Goal: Task Accomplishment & Management: Complete application form

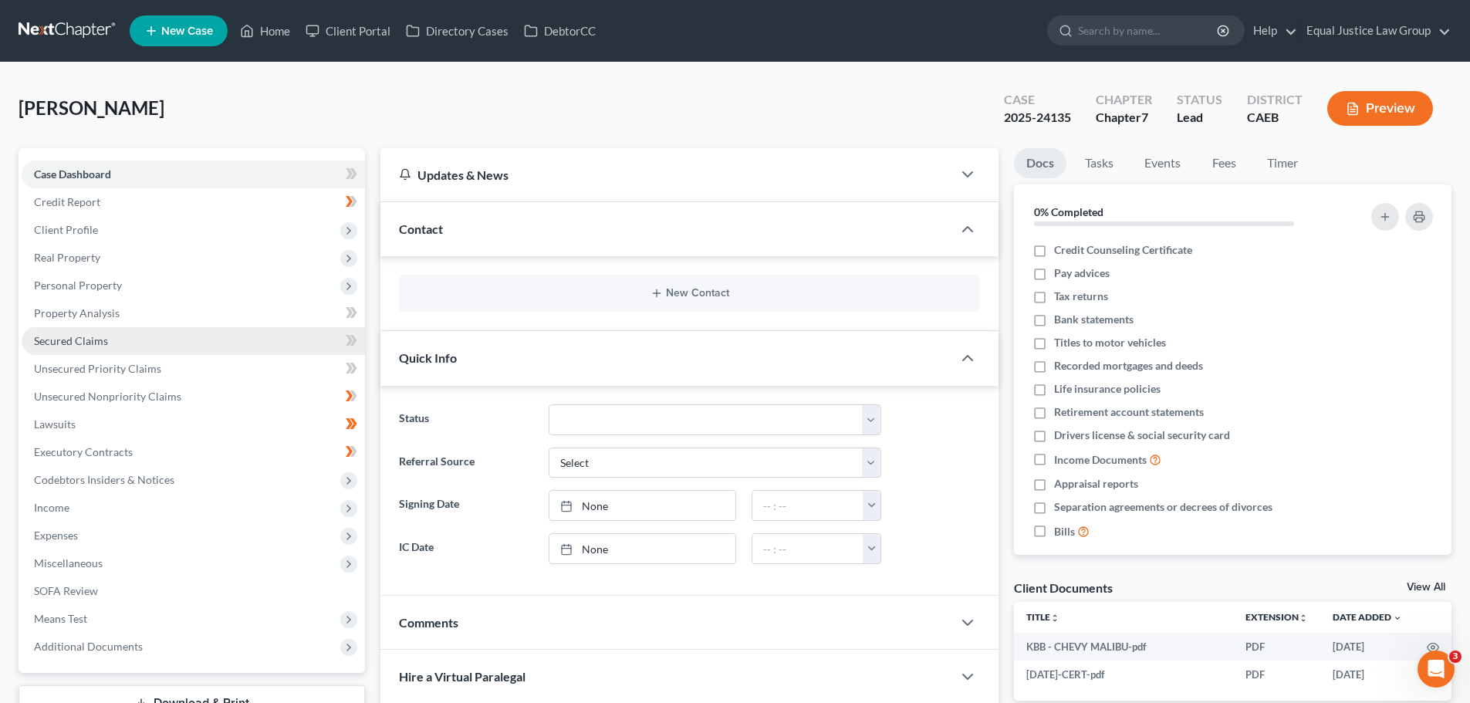
click at [121, 347] on link "Secured Claims" at bounding box center [193, 341] width 343 height 28
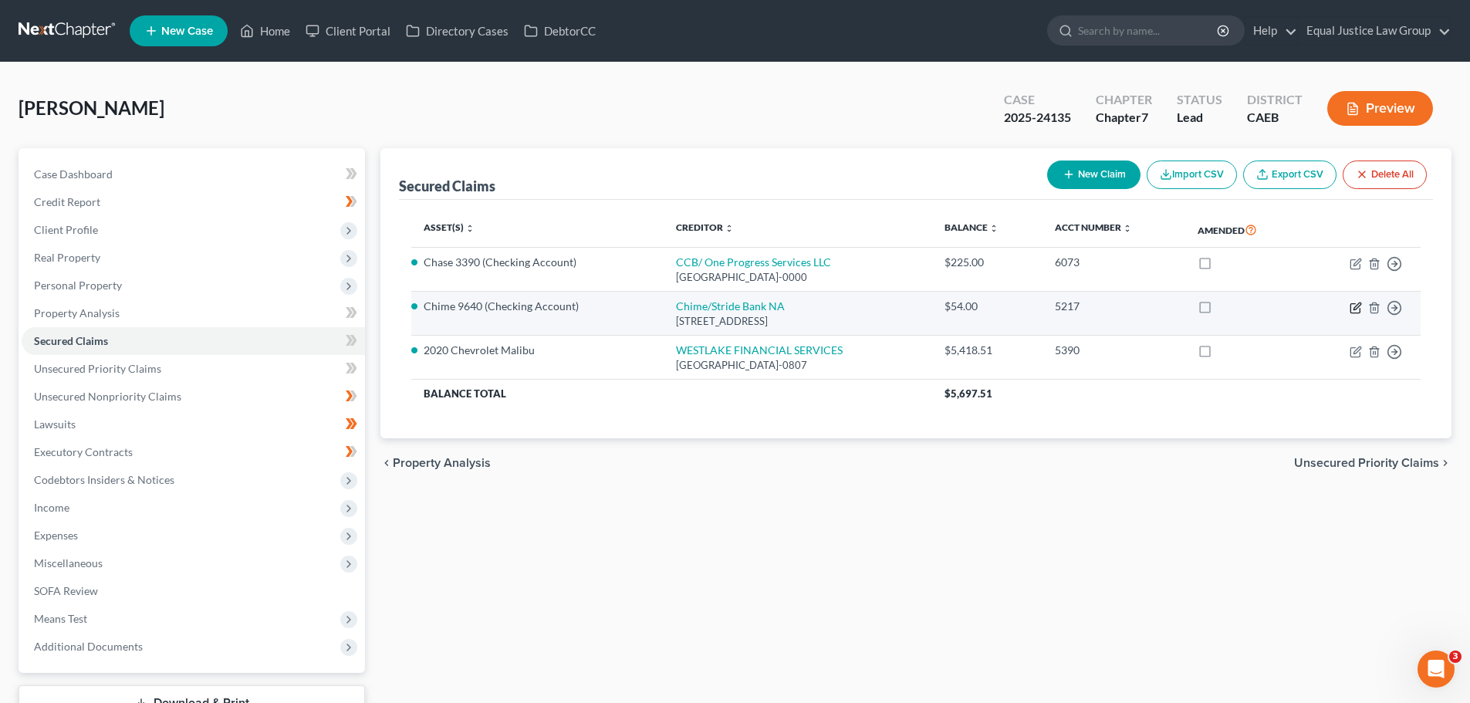
click at [1356, 307] on icon "button" at bounding box center [1356, 308] width 12 height 12
select select "4"
select select "1"
select select "12"
select select "2"
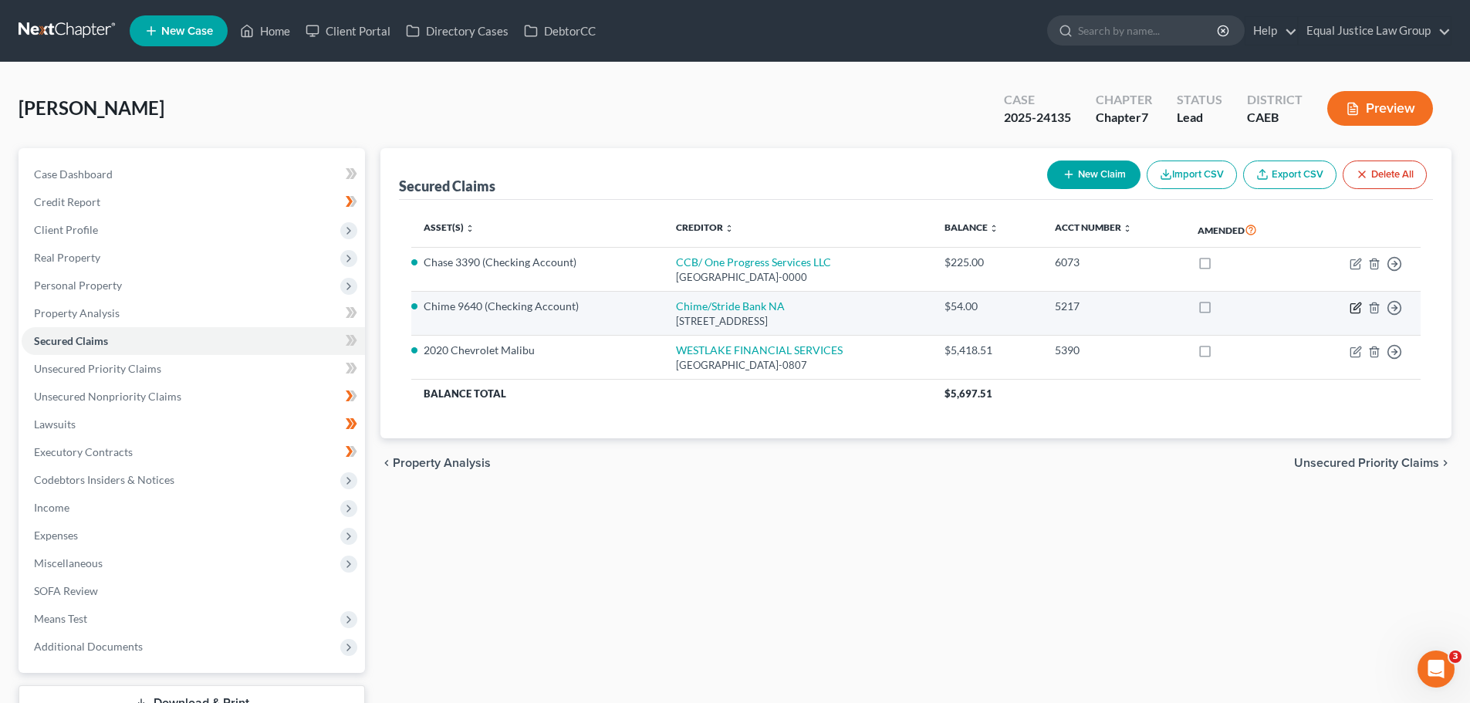
select select "0"
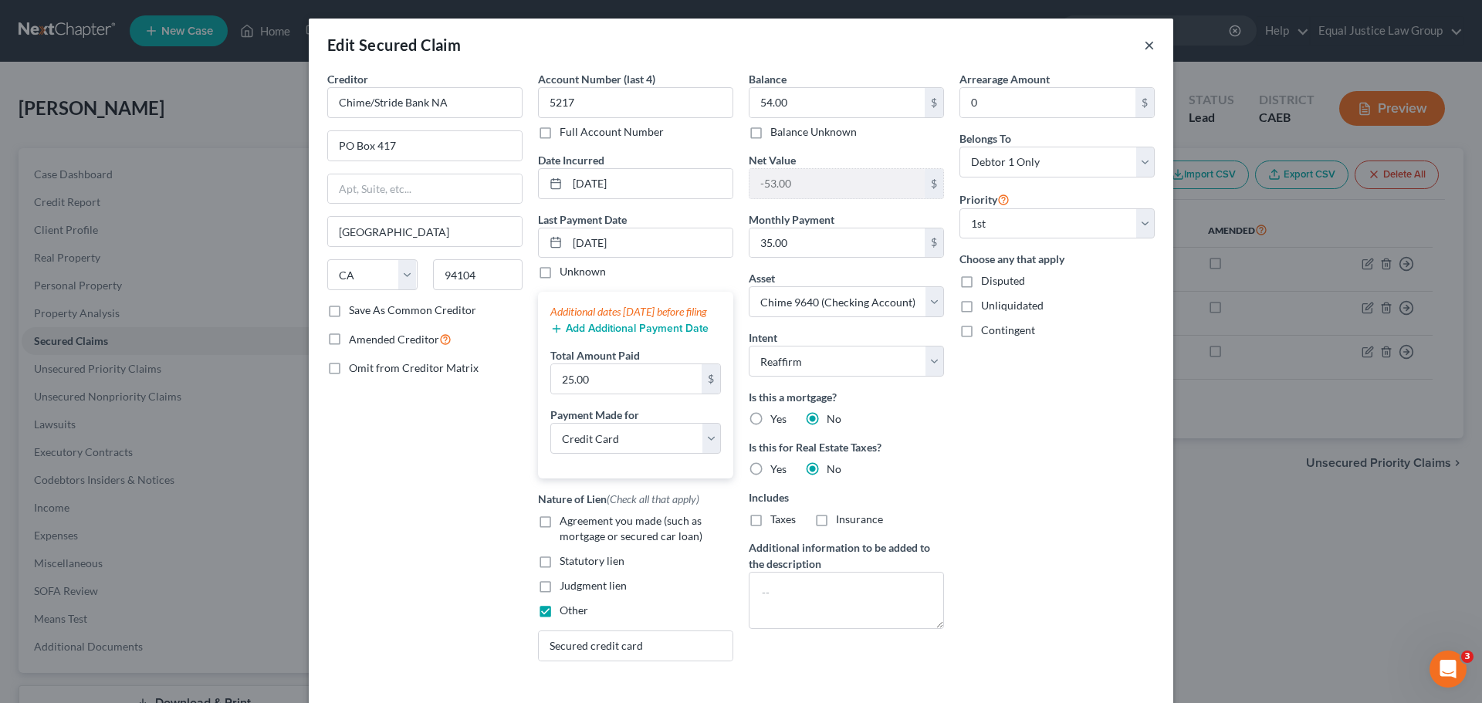
click at [1146, 44] on button "×" at bounding box center [1149, 45] width 11 height 19
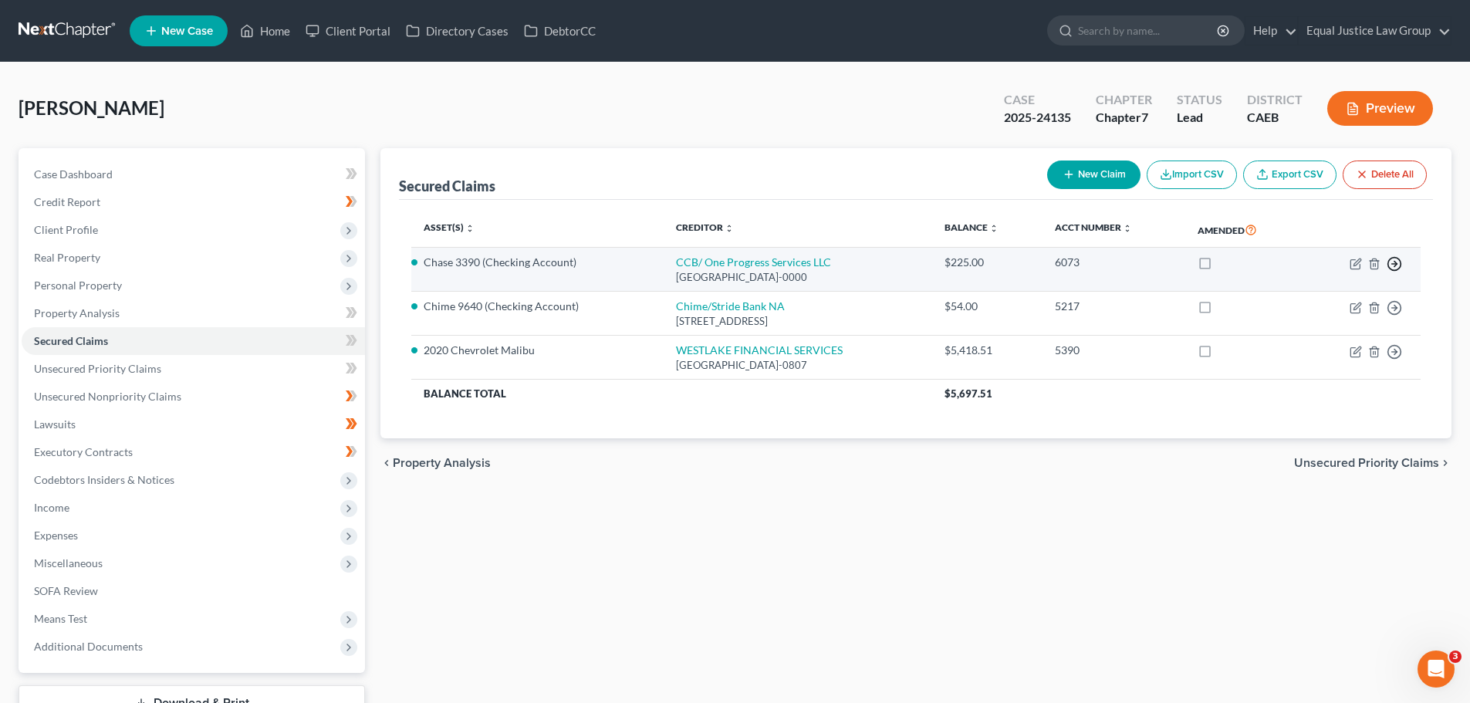
click at [1395, 262] on polyline "button" at bounding box center [1396, 263] width 2 height 5
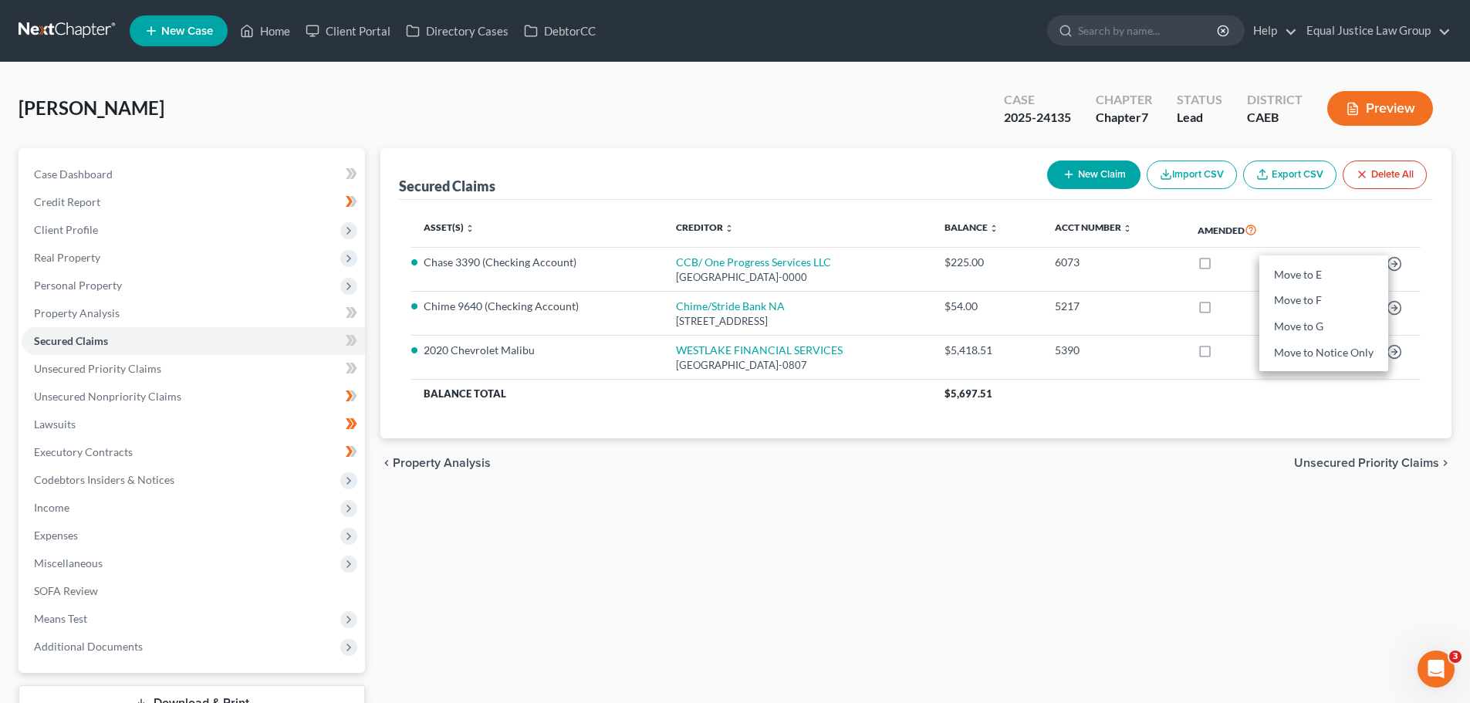
click at [864, 145] on div "[PERSON_NAME] Upgraded Case 2025-24135 Chapter Chapter 7 Status Lead District C…" at bounding box center [735, 114] width 1433 height 67
click at [1399, 106] on button "Preview" at bounding box center [1380, 108] width 106 height 35
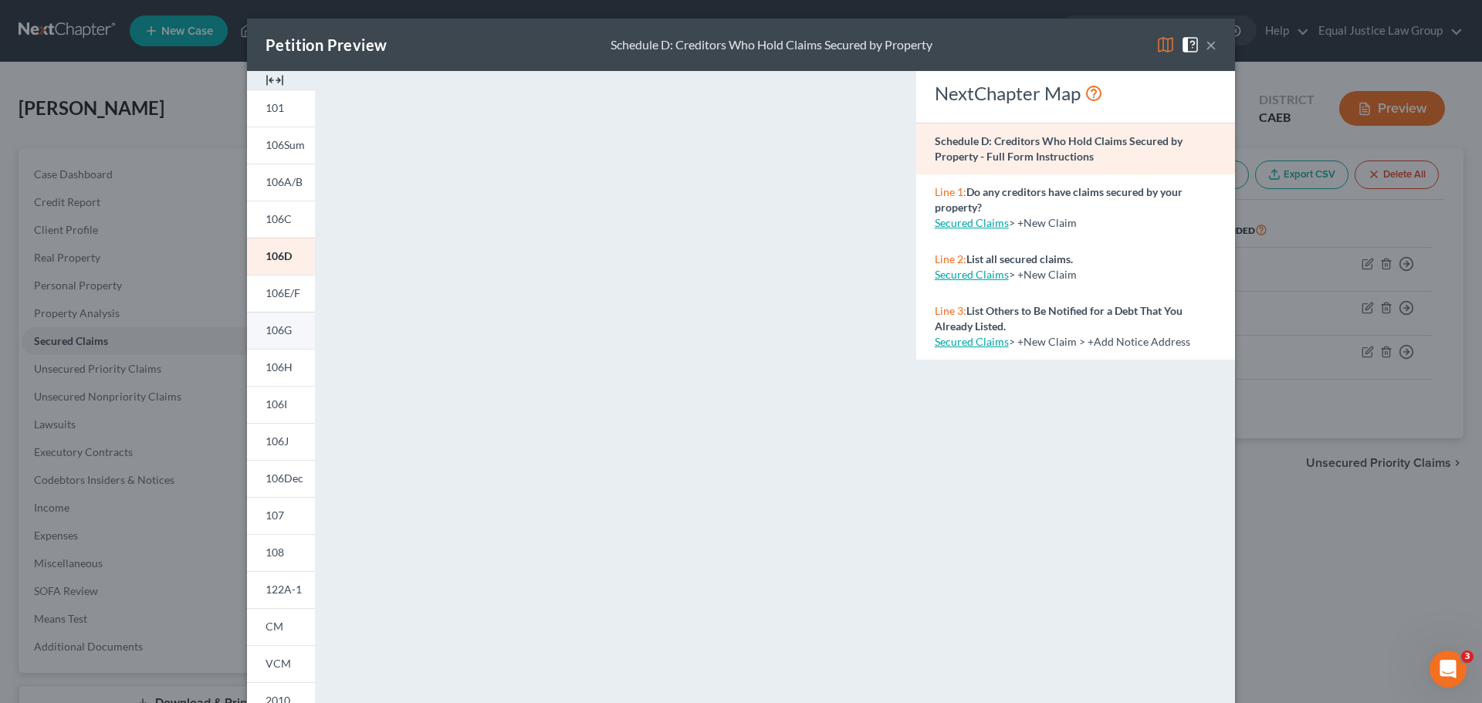
click at [284, 333] on span "106G" at bounding box center [278, 329] width 26 height 13
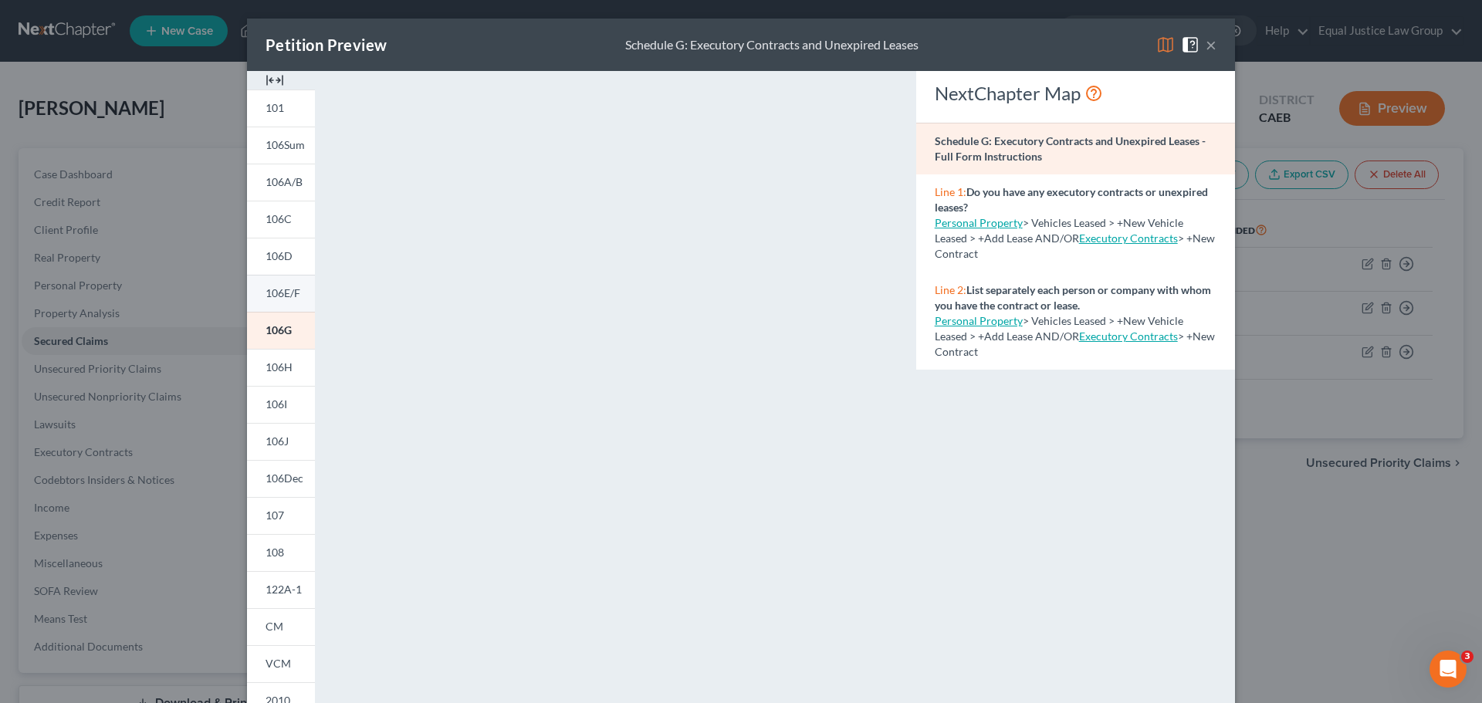
click at [281, 295] on span "106E/F" at bounding box center [282, 292] width 35 height 13
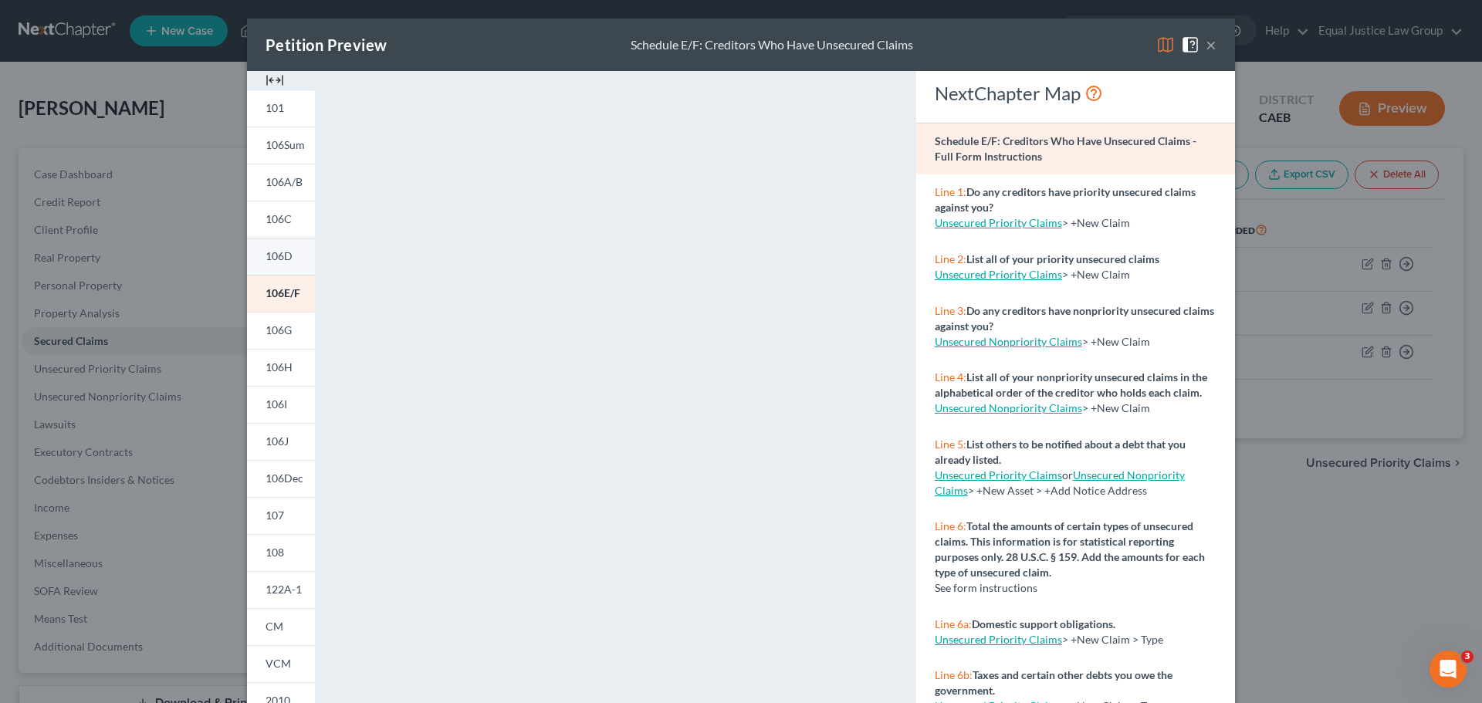
click at [281, 252] on span "106D" at bounding box center [278, 255] width 27 height 13
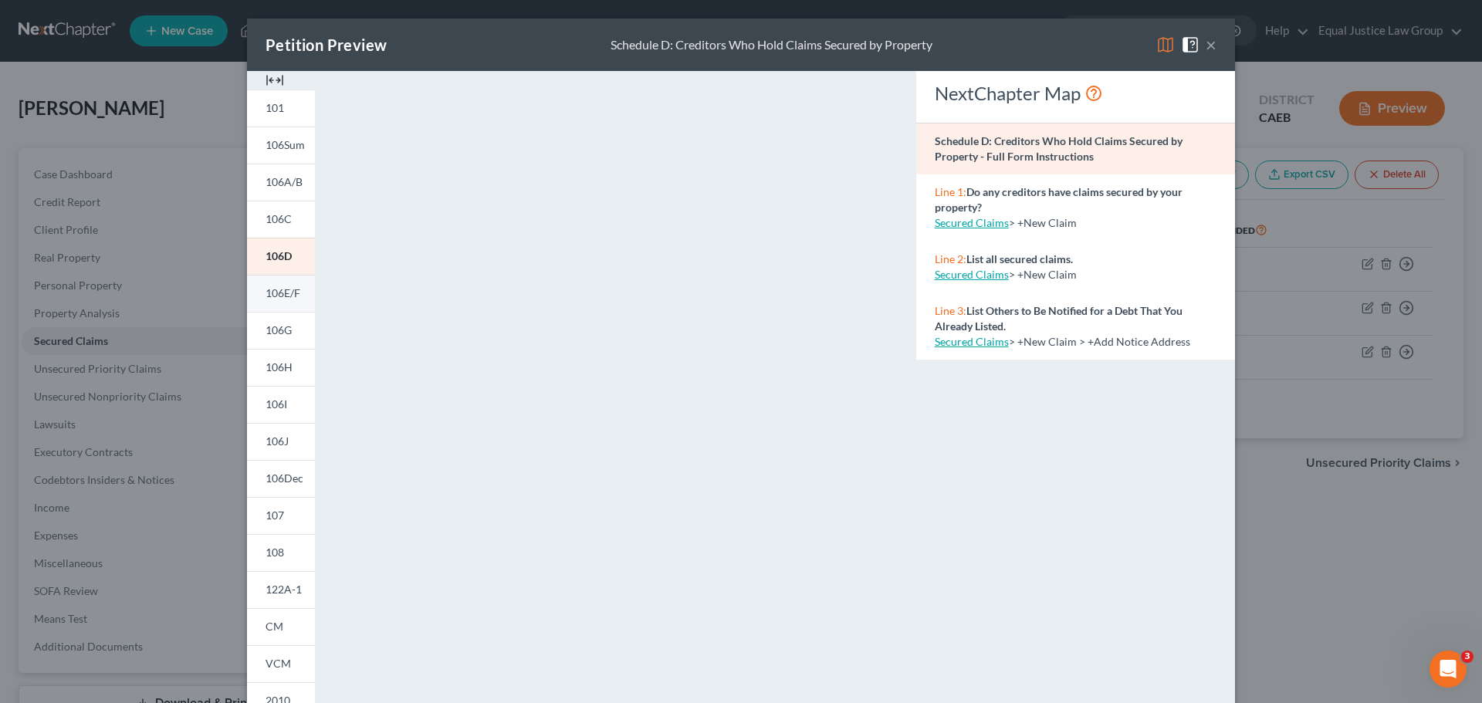
click at [276, 297] on span "106E/F" at bounding box center [282, 292] width 35 height 13
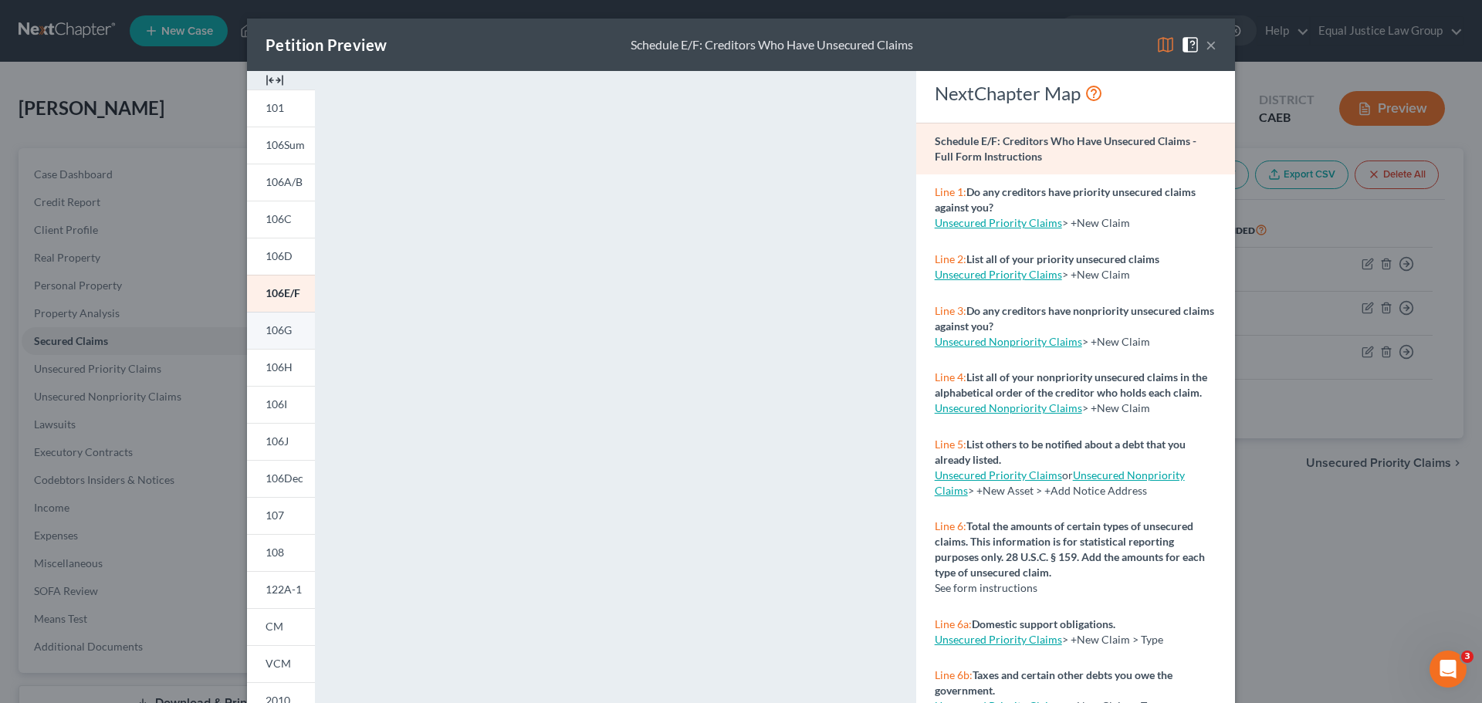
click at [272, 328] on span "106G" at bounding box center [278, 329] width 26 height 13
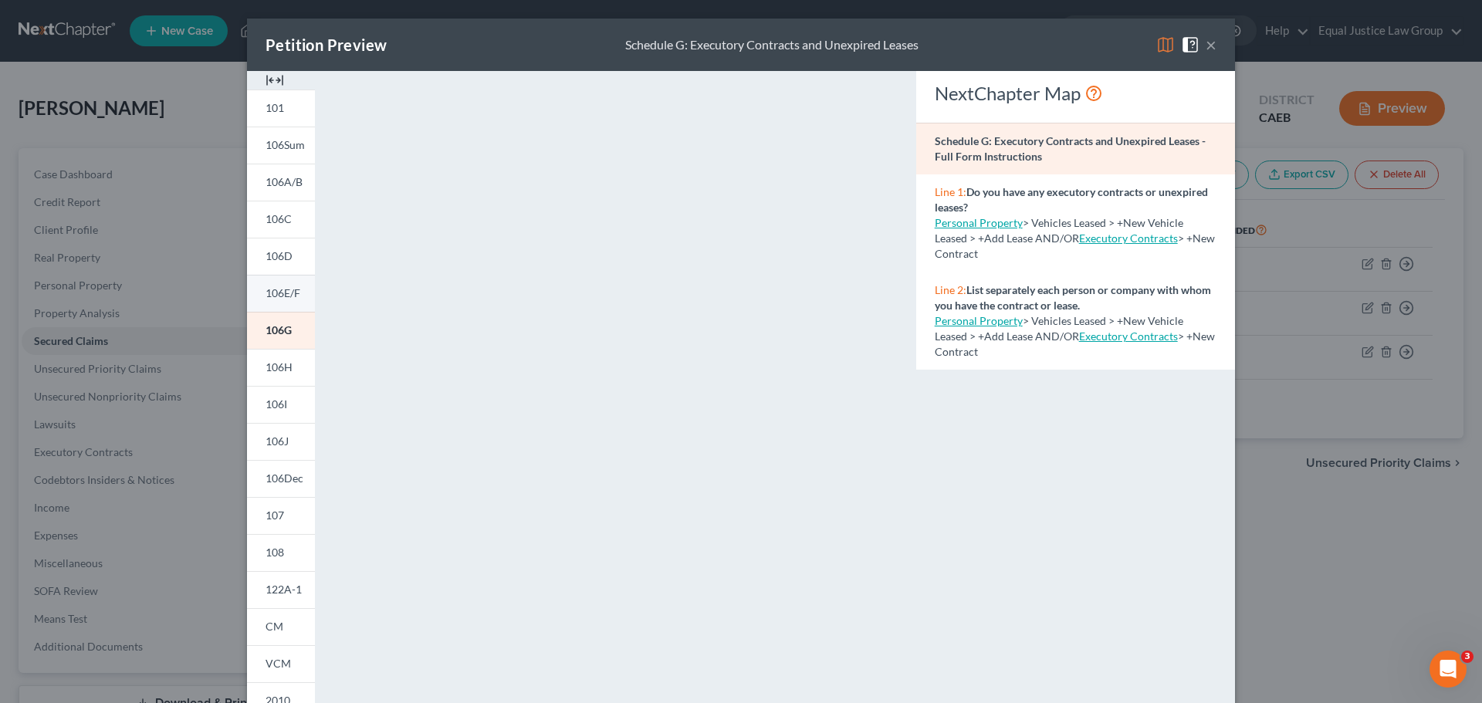
click at [283, 292] on span "106E/F" at bounding box center [282, 292] width 35 height 13
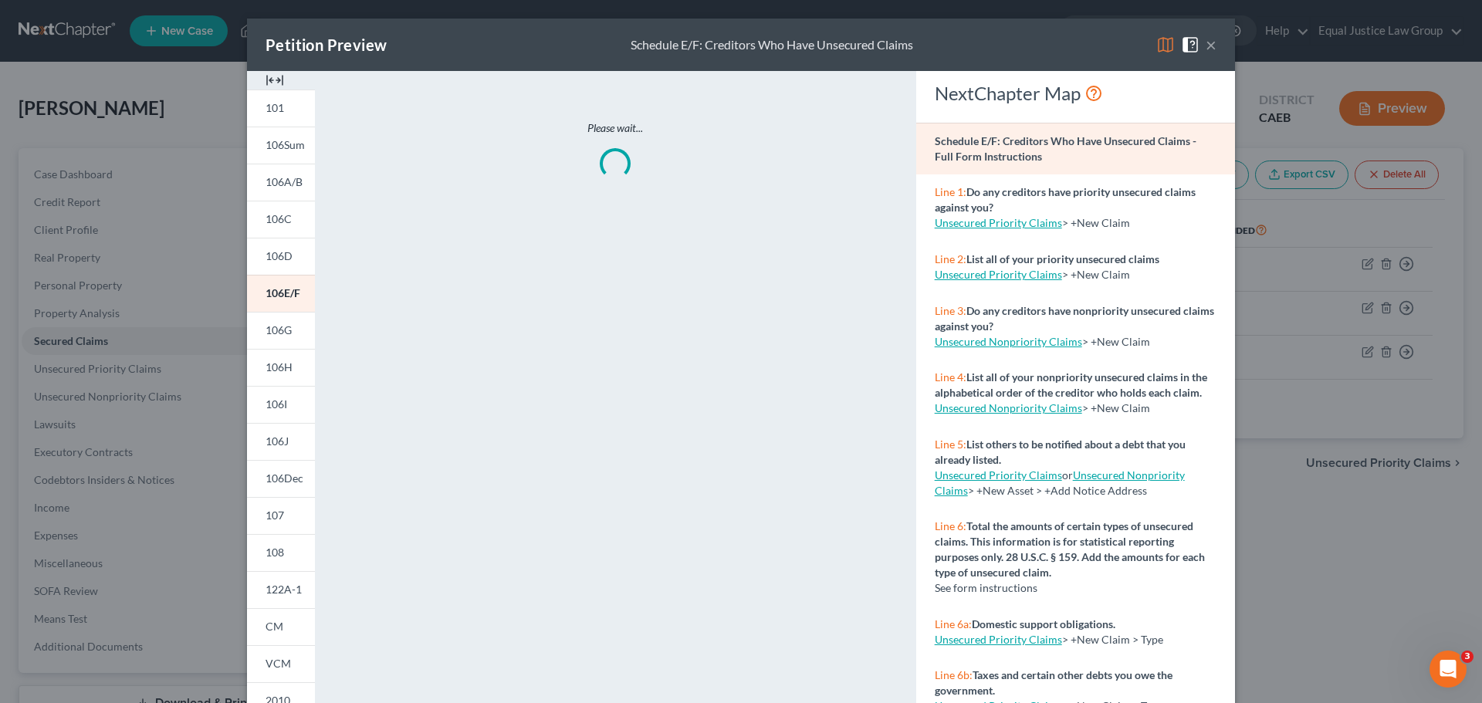
click at [1205, 42] on button "×" at bounding box center [1210, 45] width 11 height 19
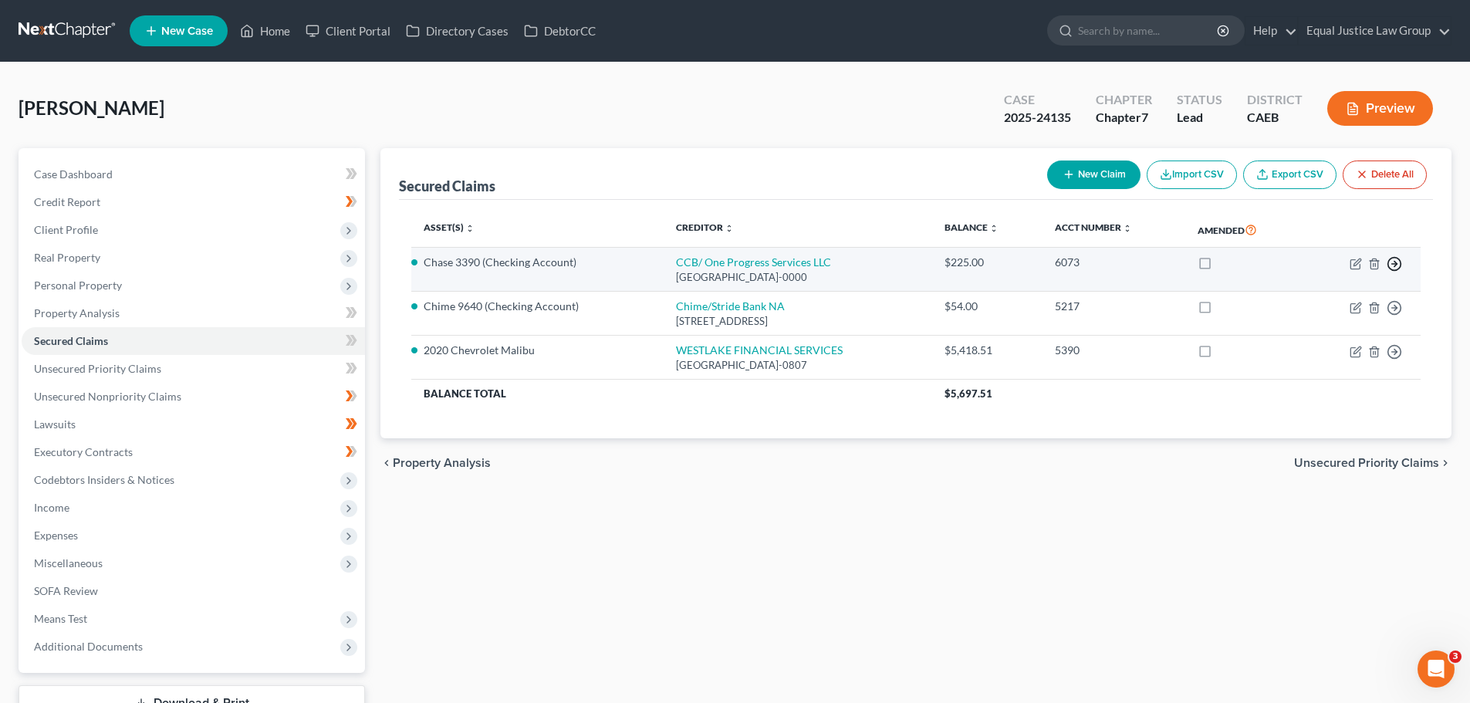
click at [1395, 260] on icon "button" at bounding box center [1394, 263] width 15 height 15
click at [1341, 299] on link "Move to F" at bounding box center [1323, 301] width 129 height 26
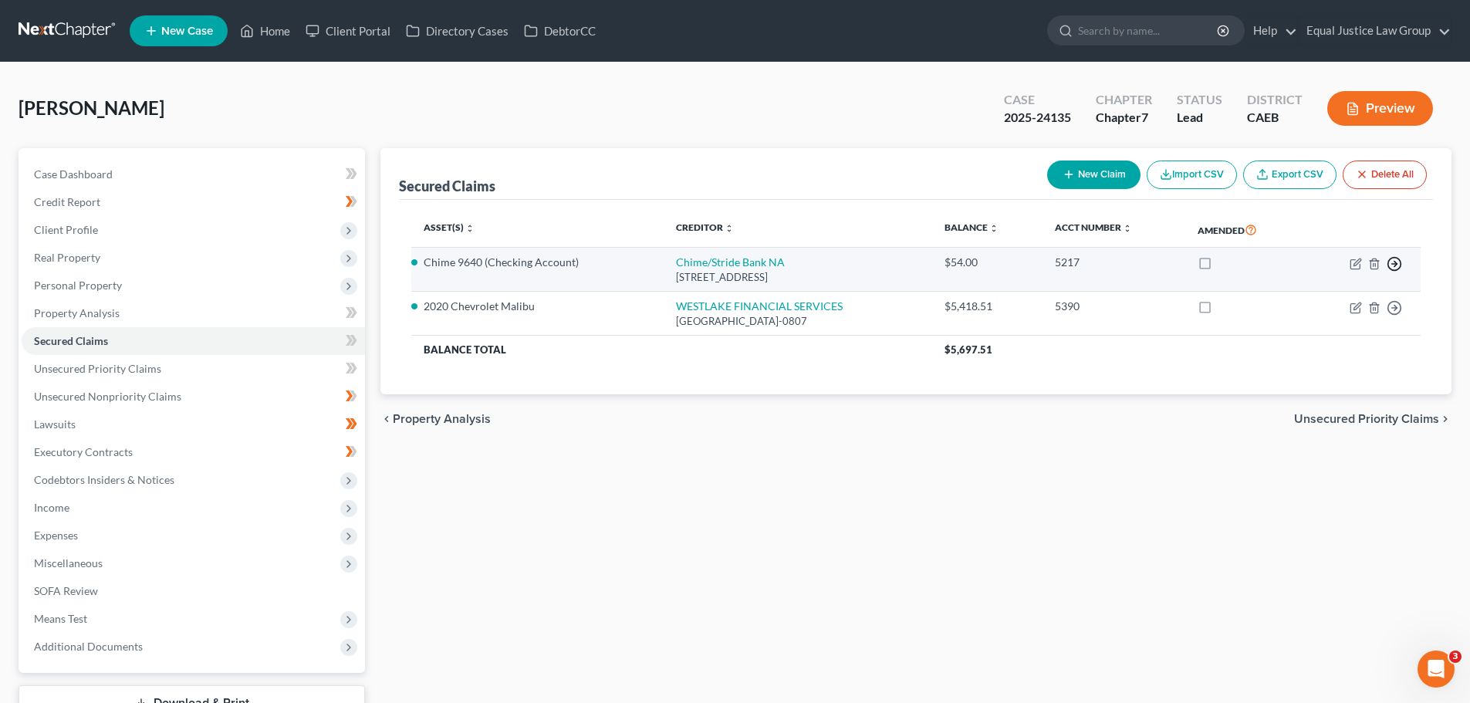
click at [1396, 262] on icon "button" at bounding box center [1394, 263] width 15 height 15
click at [1359, 300] on link "Move to F" at bounding box center [1323, 301] width 129 height 26
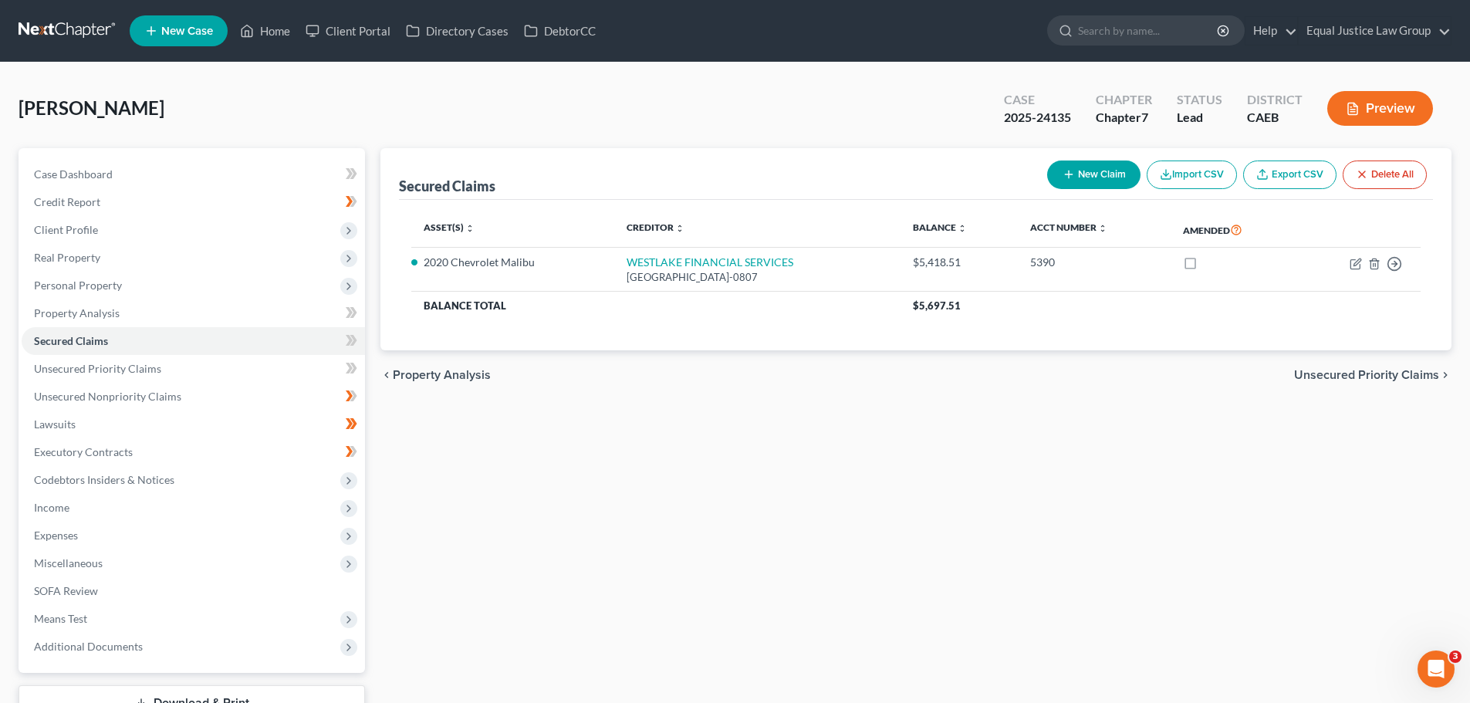
click at [1337, 468] on div "Secured Claims New Claim Import CSV Export CSV Delete All Asset(s) expand_more …" at bounding box center [916, 455] width 1087 height 614
click at [106, 402] on span "Unsecured Nonpriority Claims" at bounding box center [107, 396] width 147 height 13
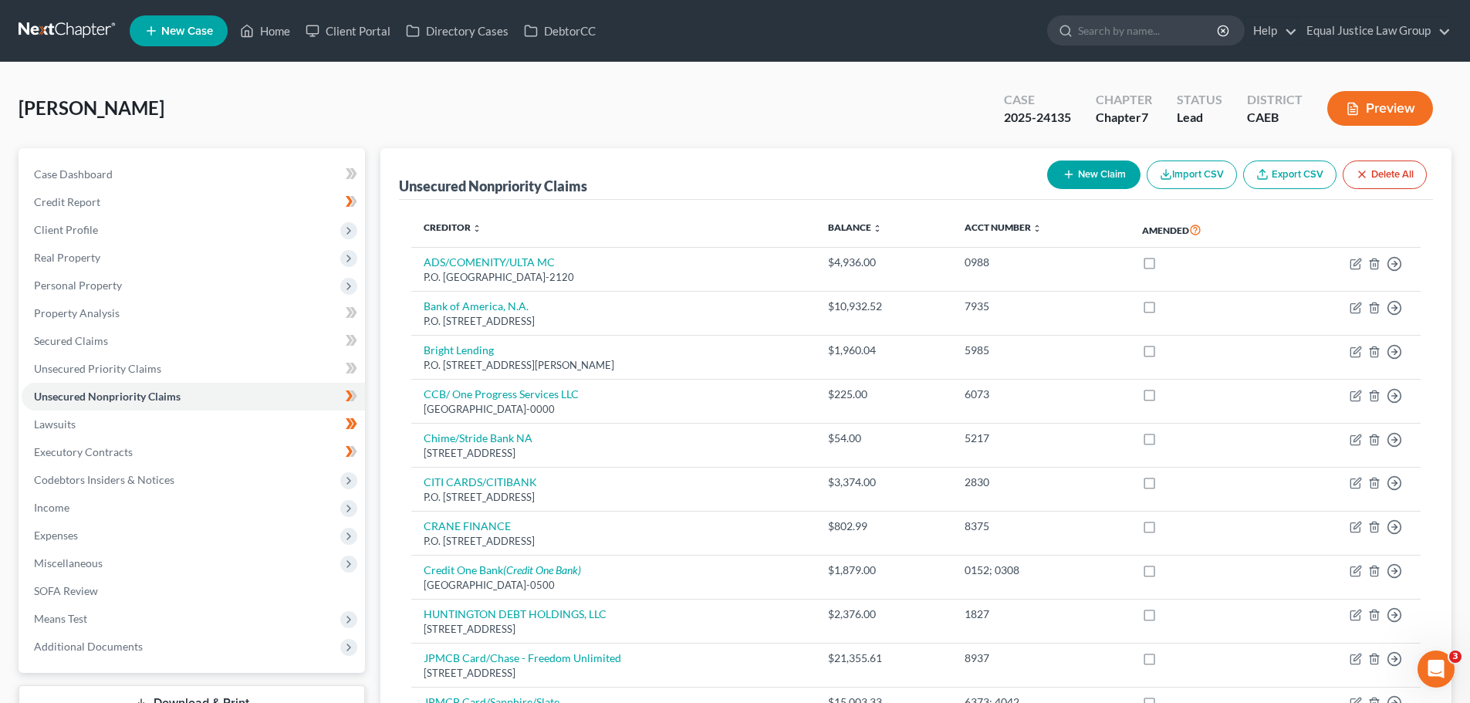
click at [837, 123] on div "[PERSON_NAME] Upgraded Case 2025-24135 Chapter Chapter 7 Status Lead District C…" at bounding box center [735, 114] width 1433 height 67
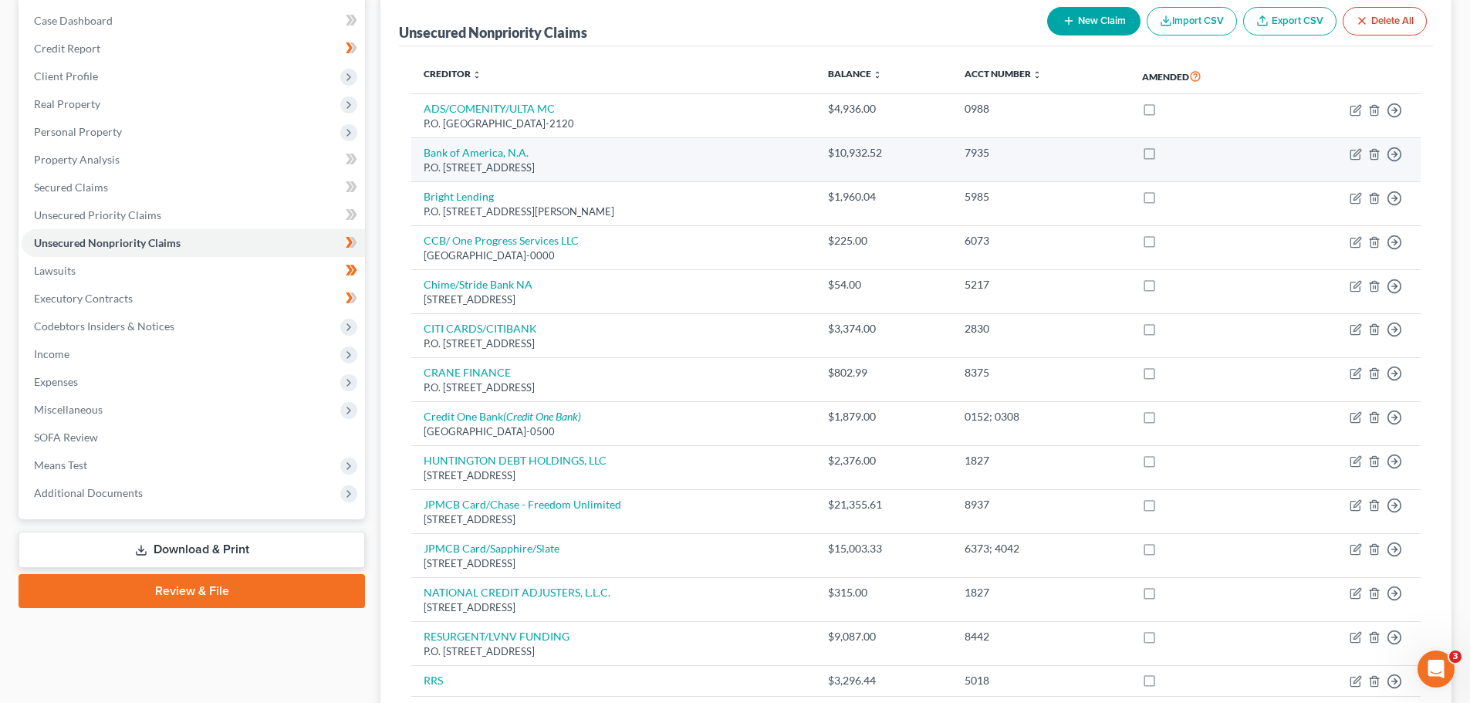
scroll to position [154, 0]
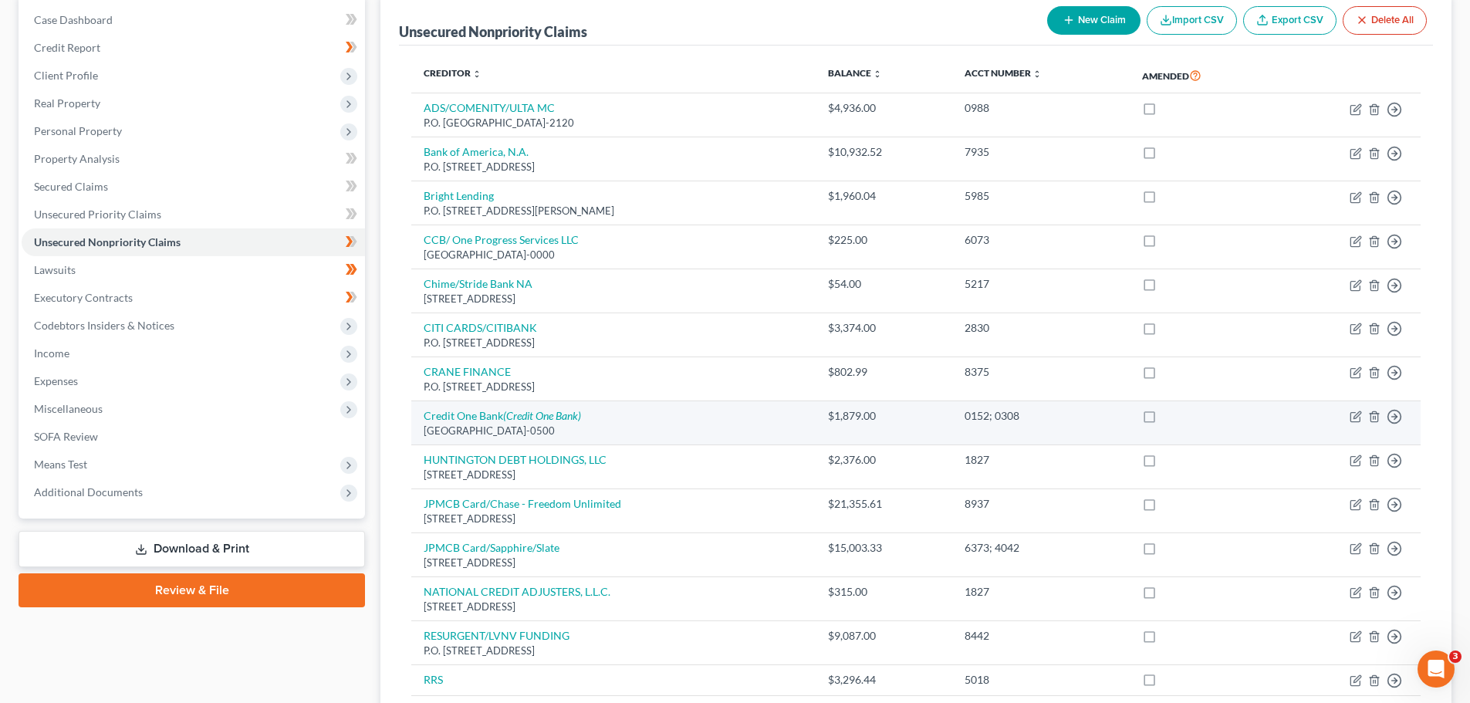
drag, startPoint x: 1155, startPoint y: 284, endPoint x: 736, endPoint y: 418, distance: 440.0
click at [1164, 288] on label at bounding box center [1164, 288] width 0 height 0
click at [1170, 284] on input "checkbox" at bounding box center [1175, 281] width 10 height 10
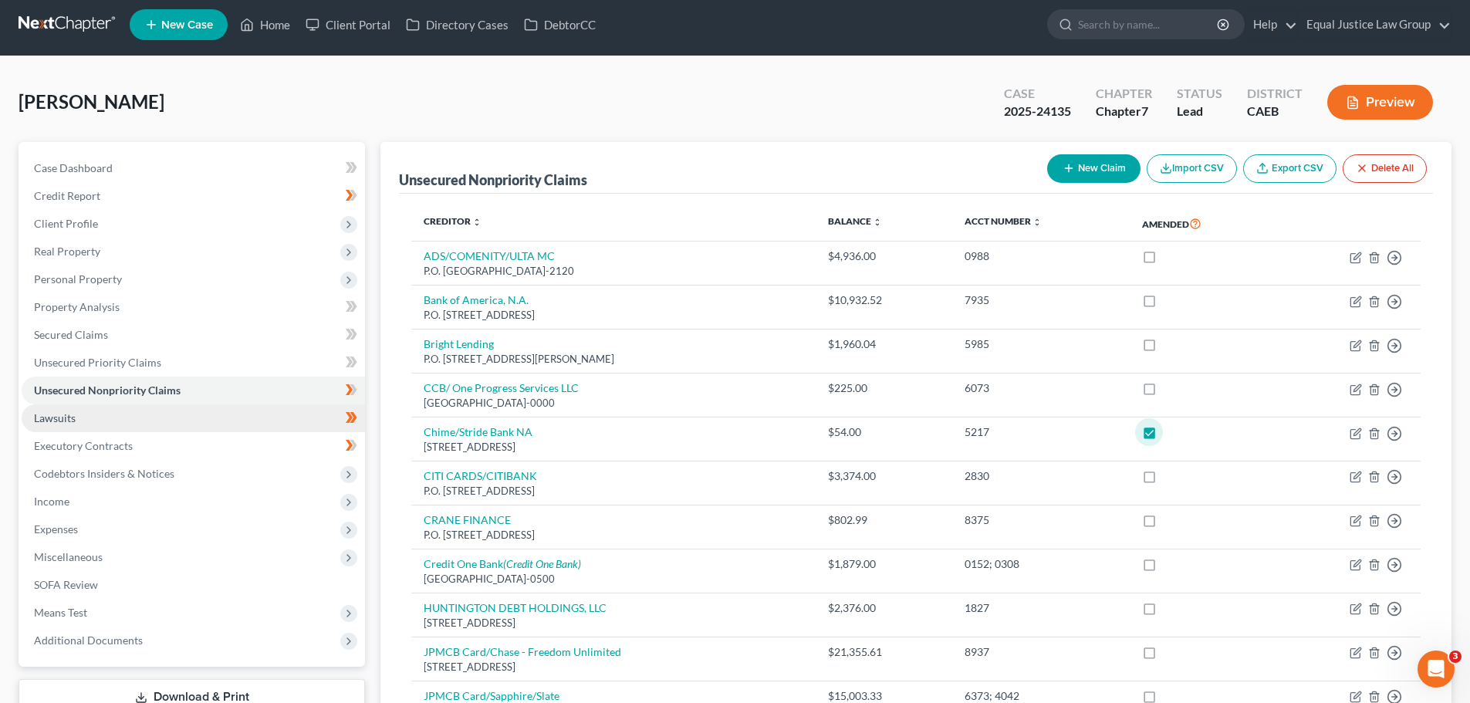
scroll to position [0, 0]
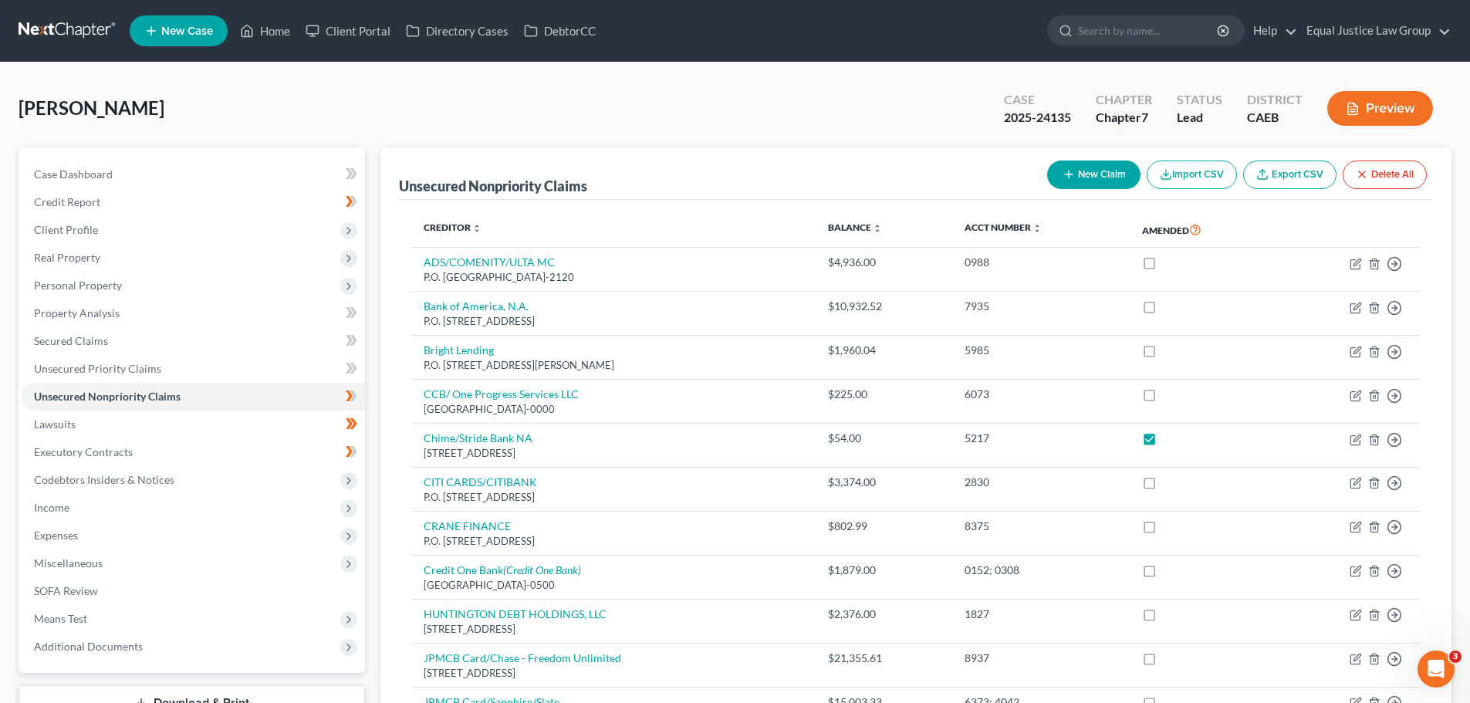
click at [1361, 113] on button "Preview" at bounding box center [1380, 108] width 106 height 35
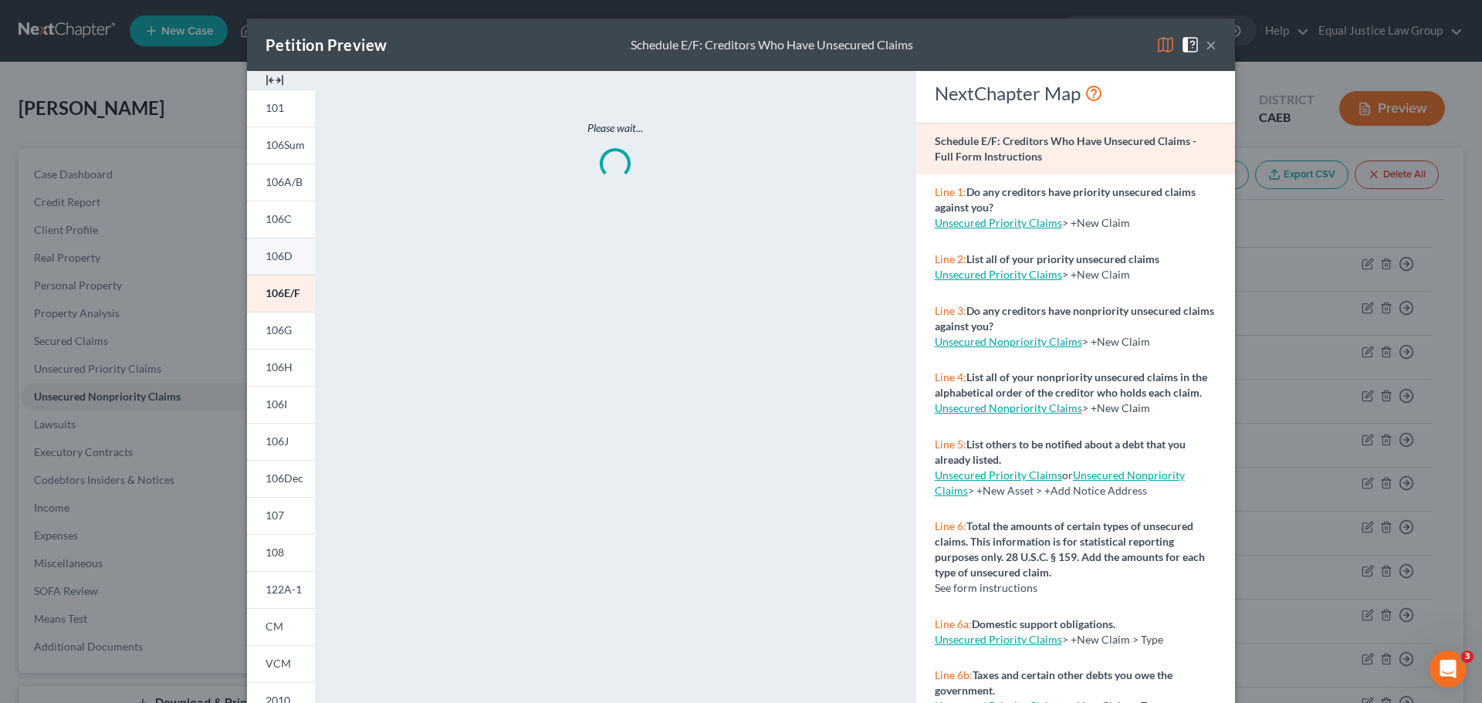
click at [282, 242] on link "106D" at bounding box center [281, 256] width 68 height 37
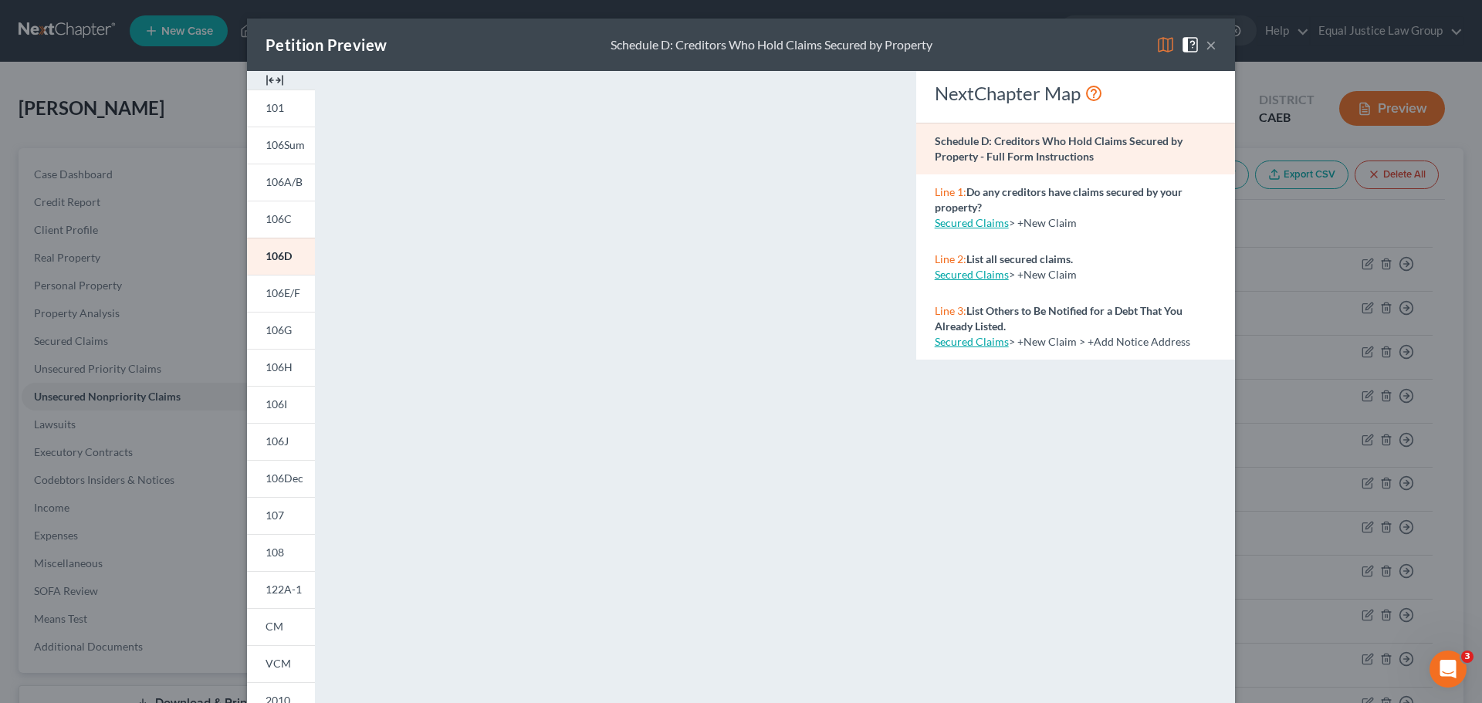
click at [1205, 44] on button "×" at bounding box center [1210, 45] width 11 height 19
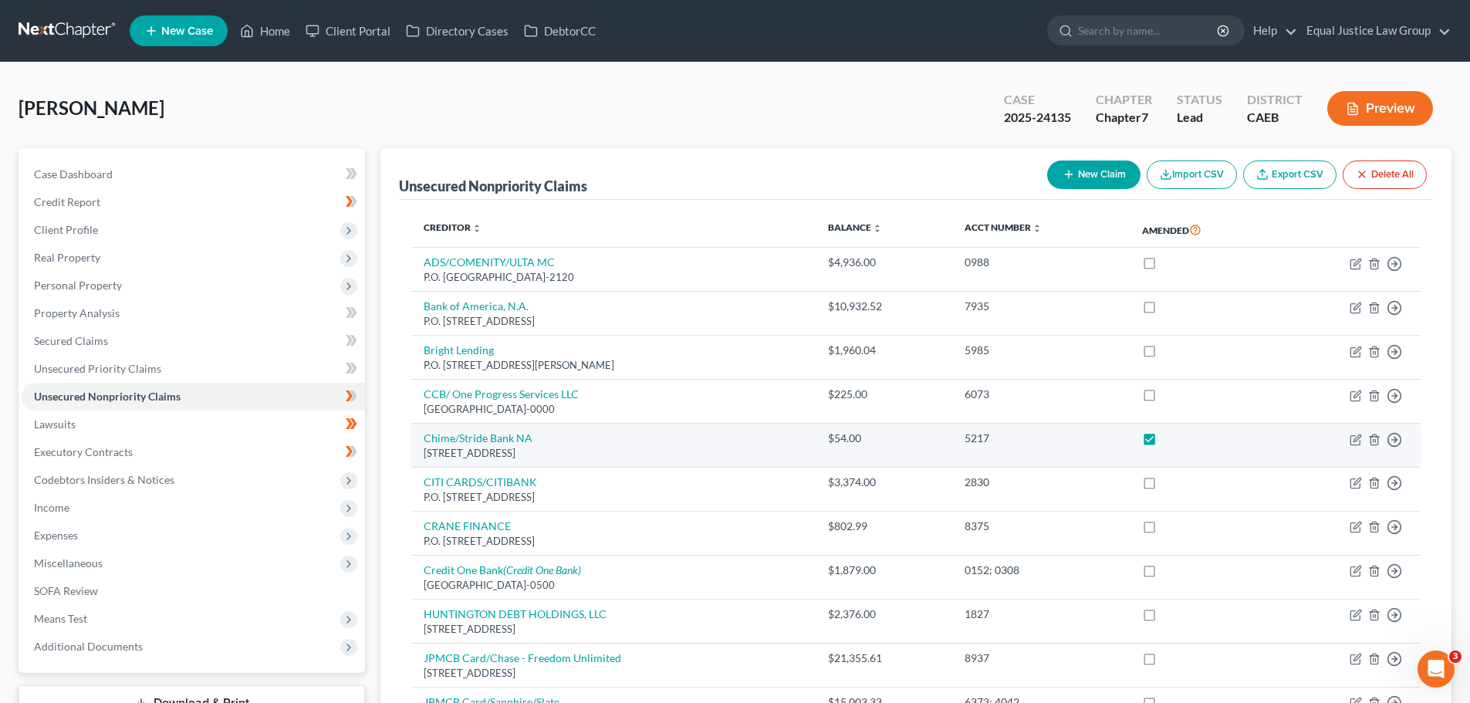
click at [1164, 442] on label at bounding box center [1164, 442] width 0 height 0
click at [1170, 441] on input "checkbox" at bounding box center [1175, 436] width 10 height 10
checkbox input "false"
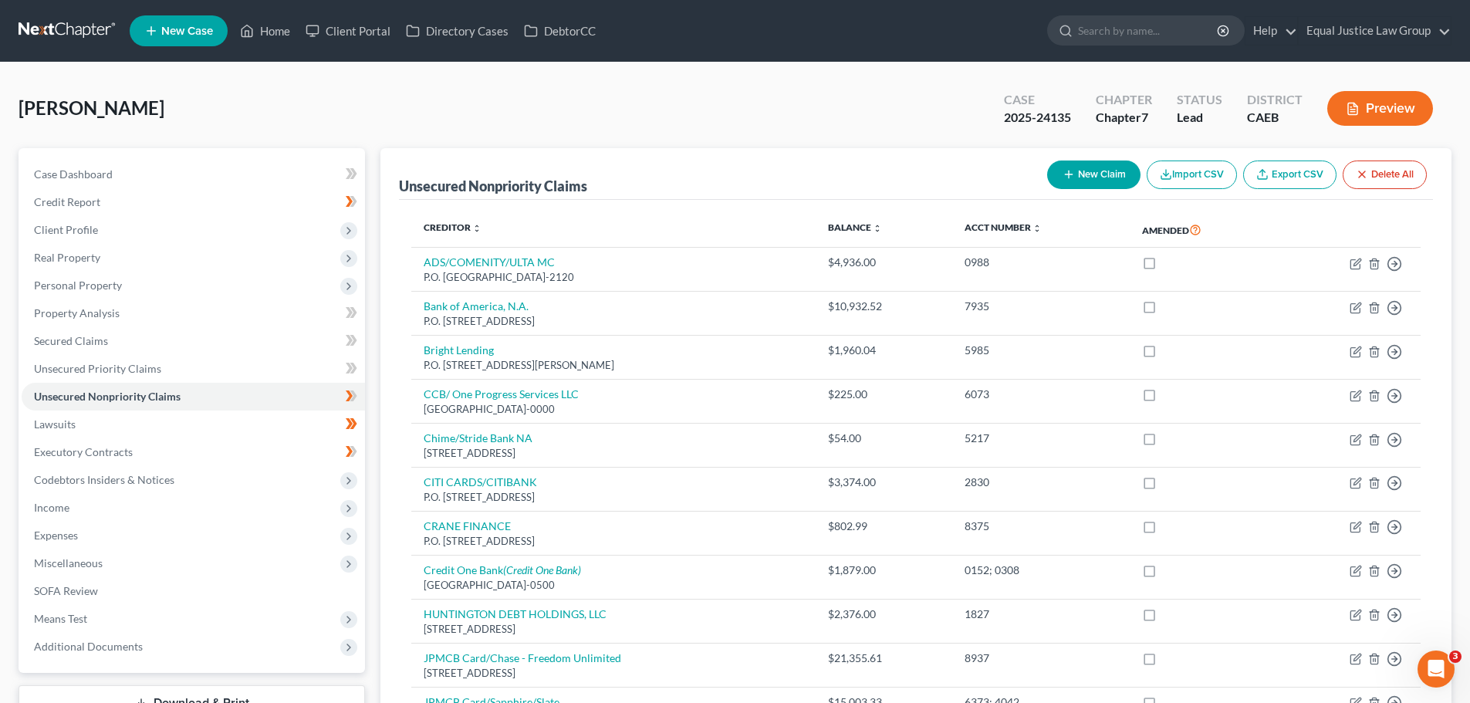
click at [631, 116] on div "[PERSON_NAME] Upgraded Case 2025-24135 Chapter Chapter 7 Status Lead District C…" at bounding box center [735, 114] width 1433 height 67
click at [100, 286] on span "Personal Property" at bounding box center [78, 285] width 88 height 13
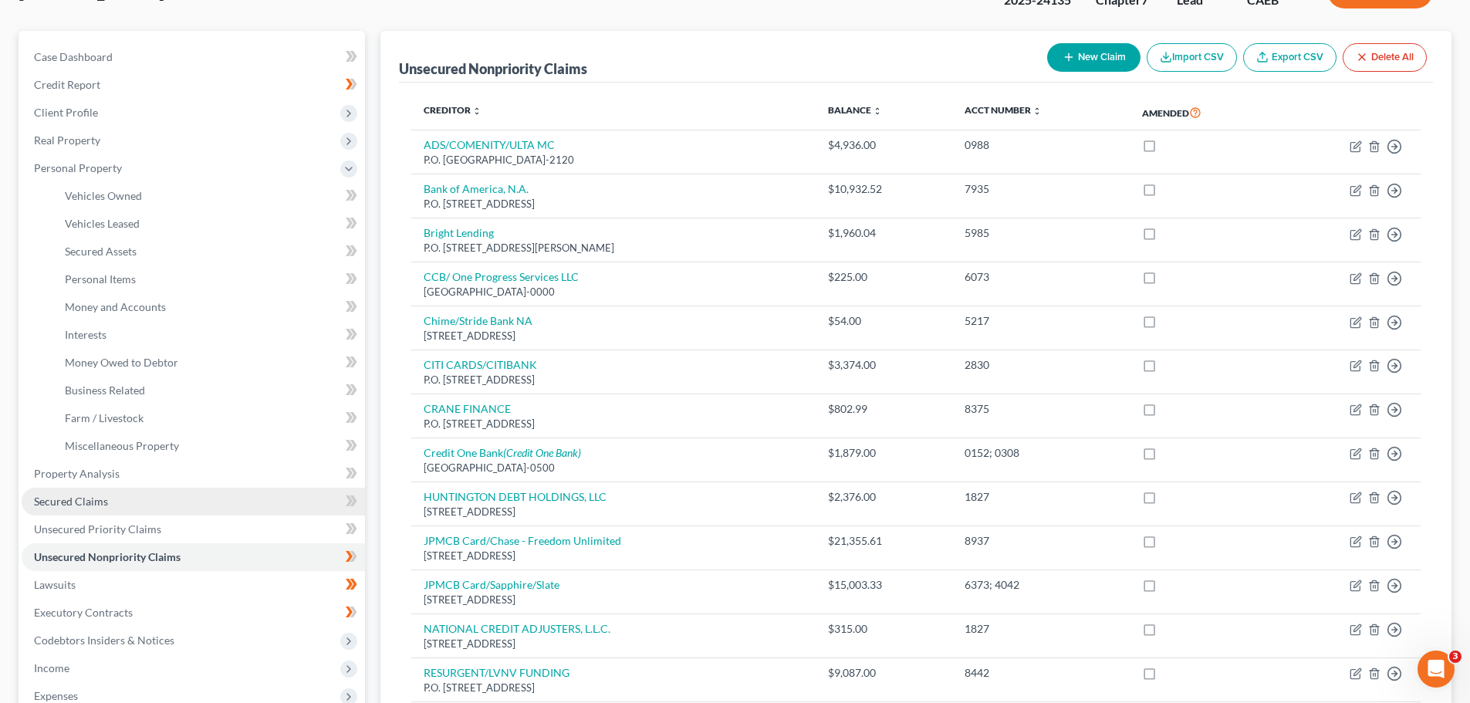
scroll to position [154, 0]
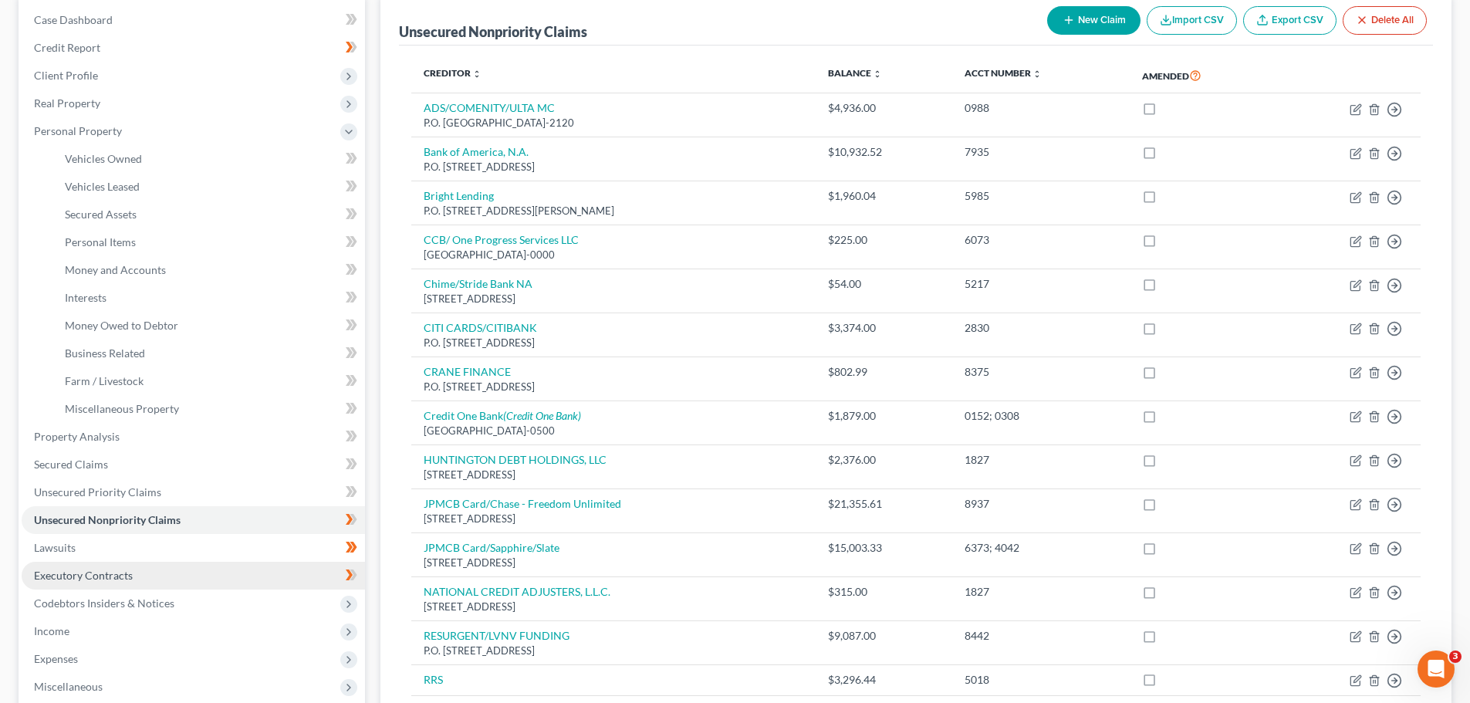
click at [135, 575] on link "Executory Contracts" at bounding box center [193, 576] width 343 height 28
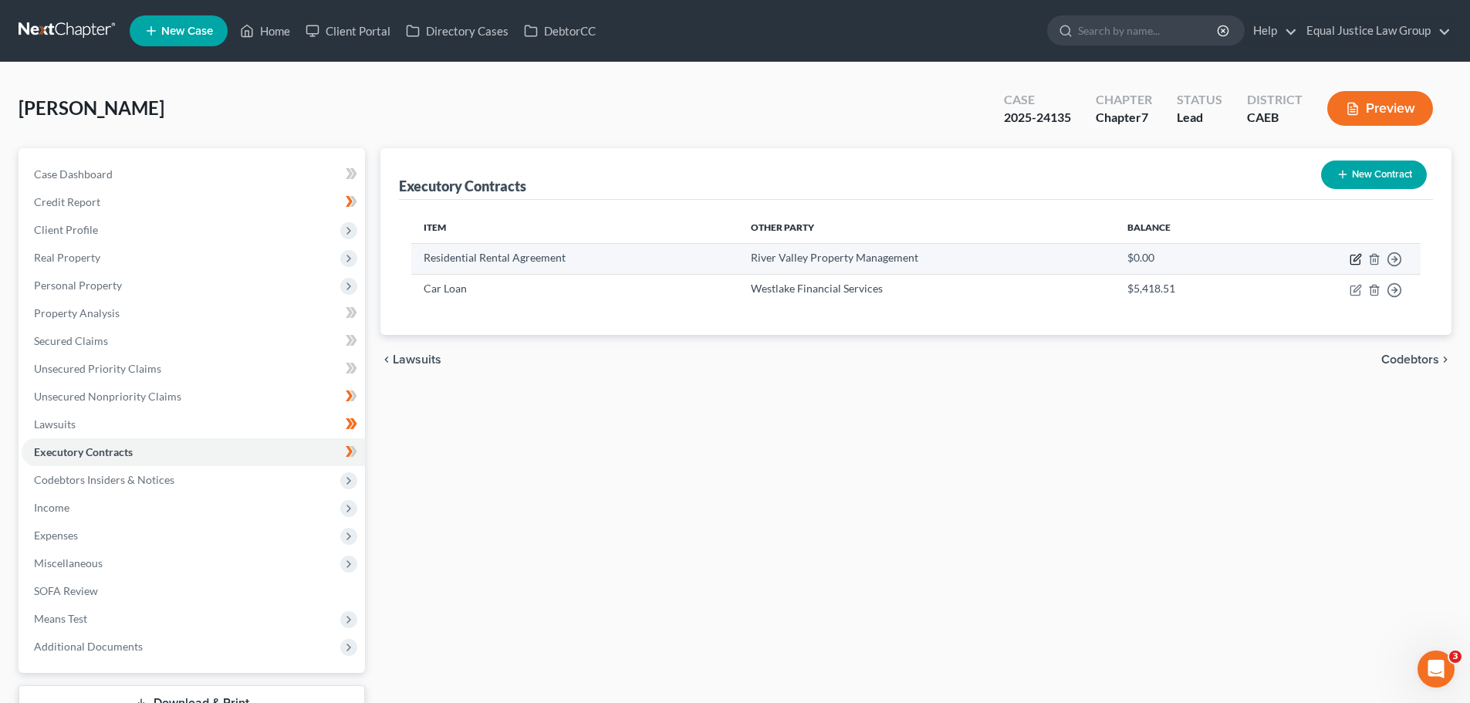
click at [1352, 258] on icon "button" at bounding box center [1356, 259] width 12 height 12
select select "3"
select select "4"
select select "3"
select select "0"
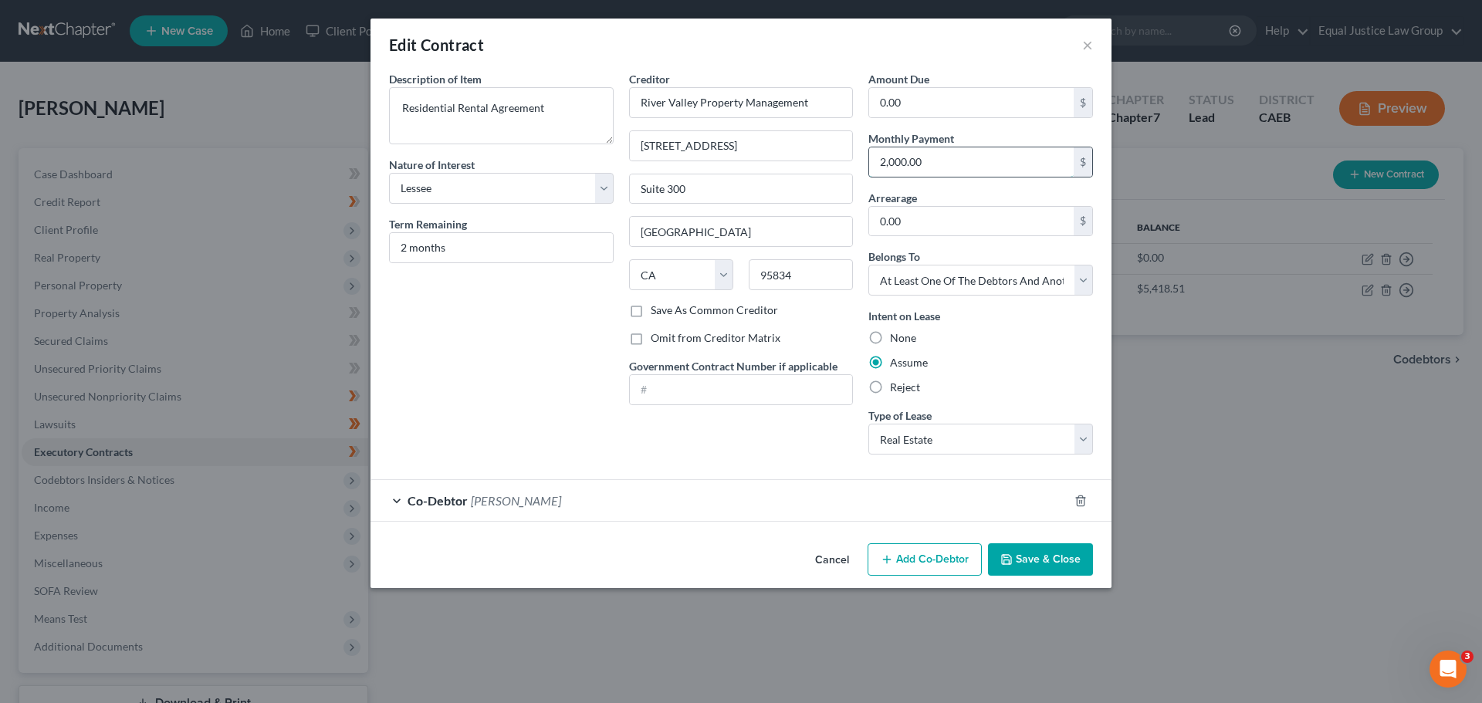
click at [963, 160] on input "2,000.00" at bounding box center [971, 161] width 205 height 29
type input "1,850.00"
click at [1044, 563] on button "Save & Close" at bounding box center [1040, 559] width 105 height 32
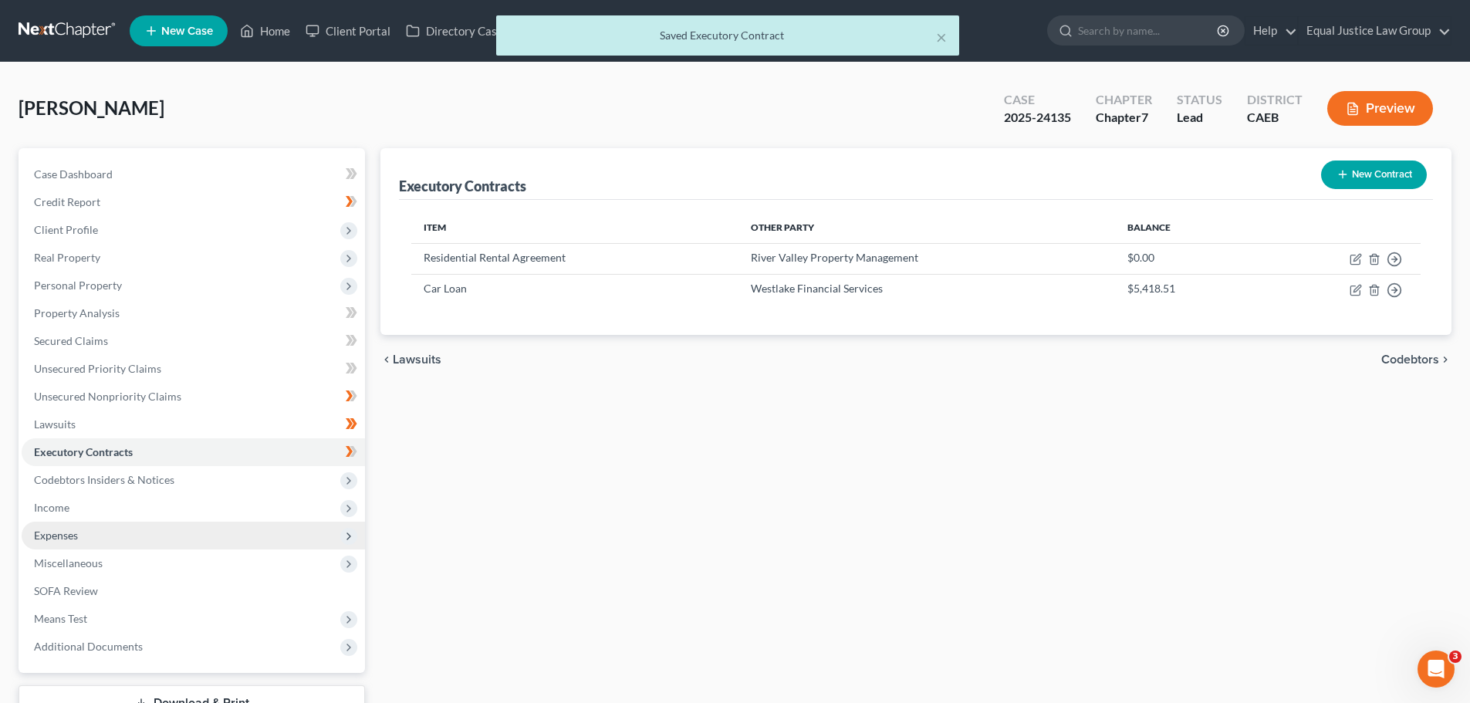
click at [79, 541] on span "Expenses" at bounding box center [193, 536] width 343 height 28
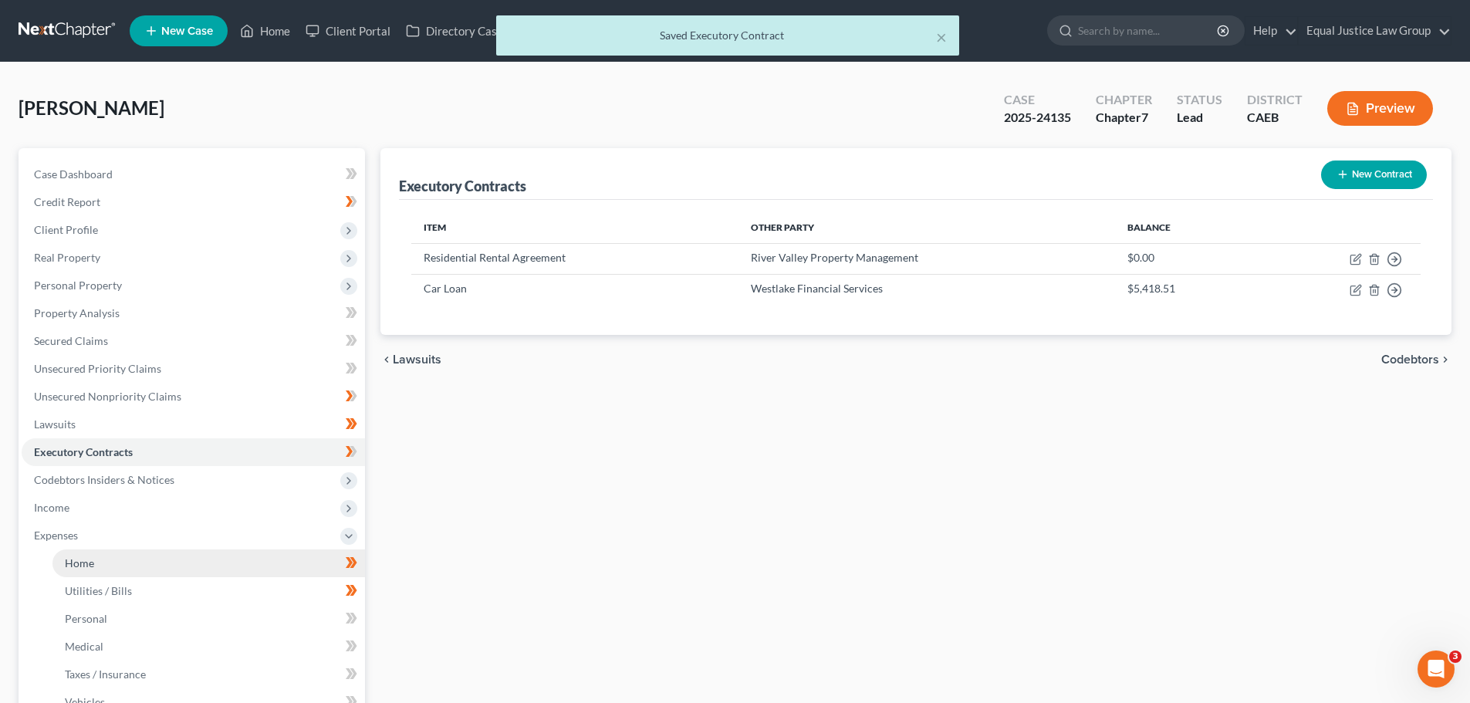
click at [110, 574] on link "Home" at bounding box center [208, 563] width 313 height 28
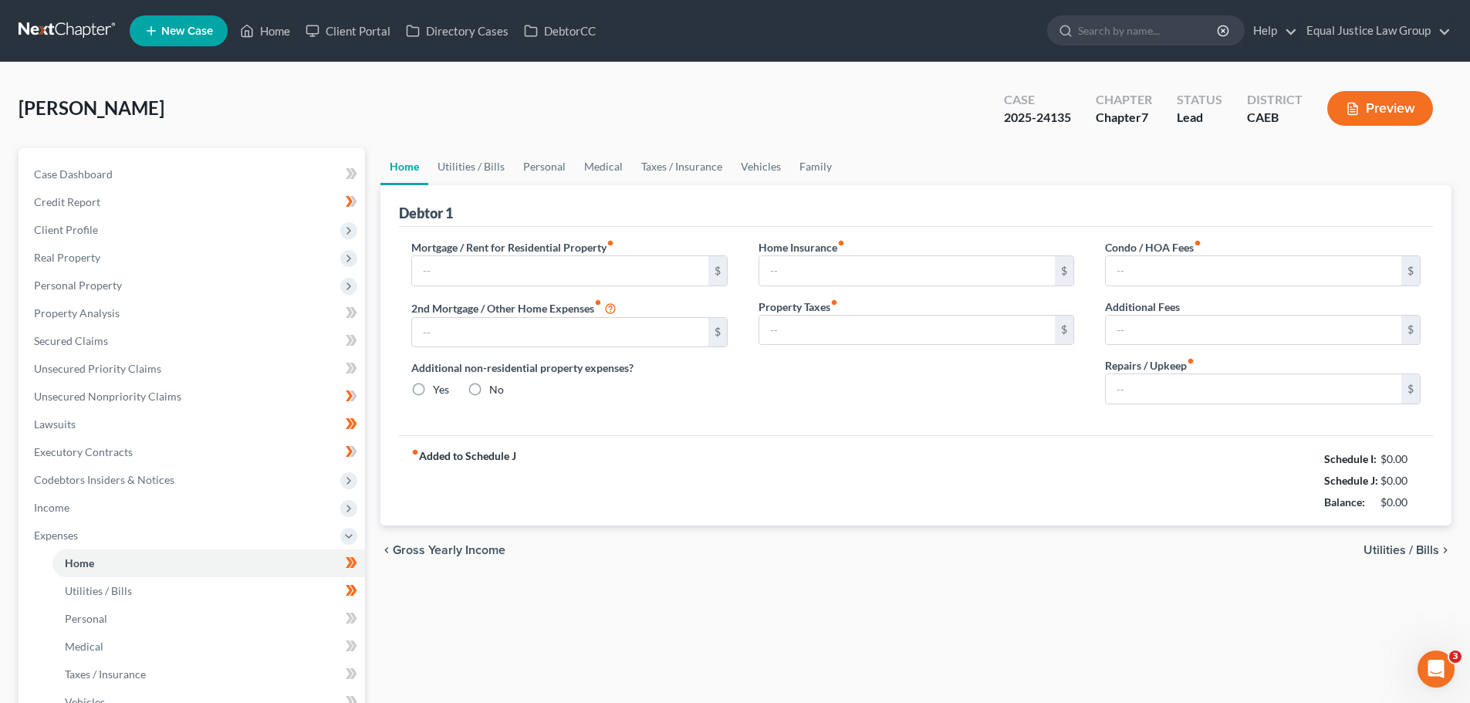
type input "0.00"
radio input "true"
type input "0.00"
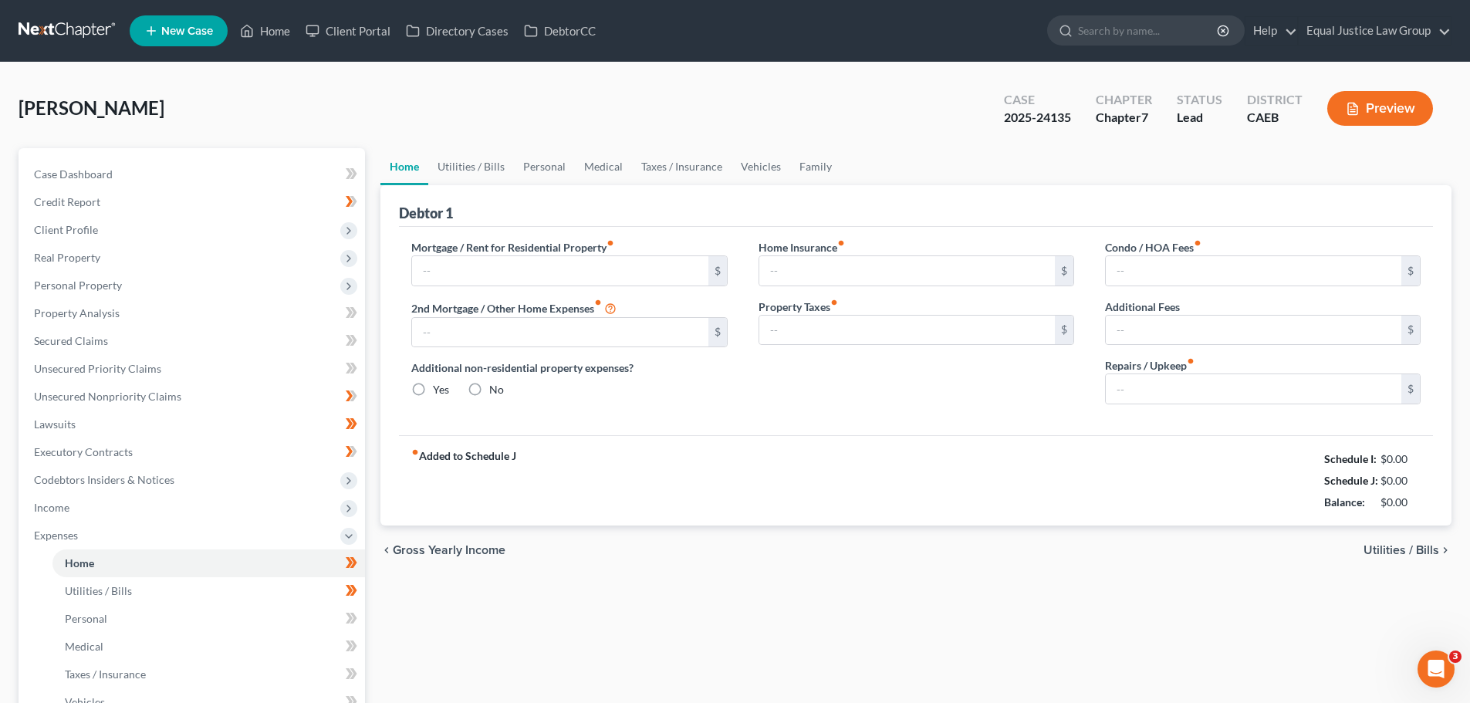
type input "0.00"
click at [554, 265] on input "0.00" at bounding box center [560, 270] width 296 height 29
type input "1,850.00"
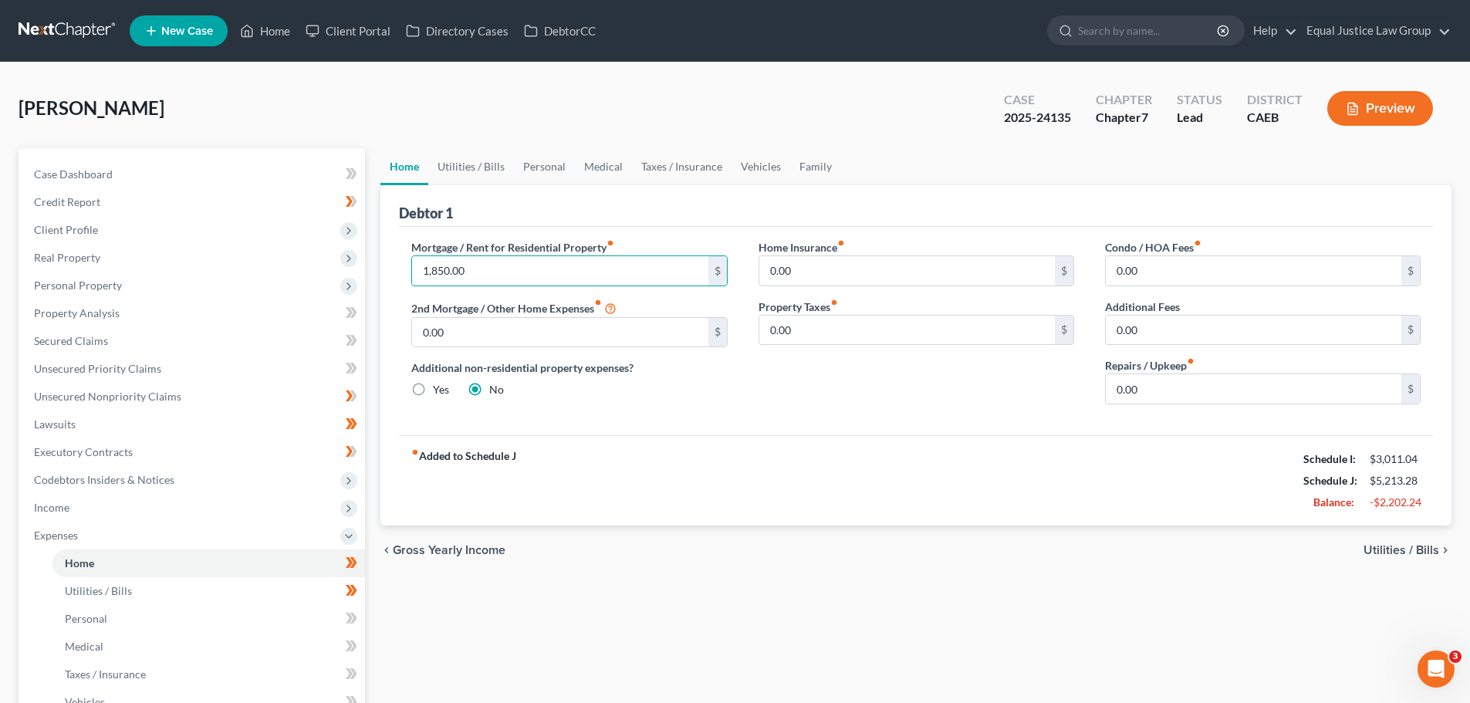
click at [858, 483] on div "fiber_manual_record Added to Schedule J Schedule I: $3,011.04 Schedule J: $5,21…" at bounding box center [916, 480] width 1034 height 90
click at [92, 539] on span "Expenses" at bounding box center [193, 536] width 343 height 28
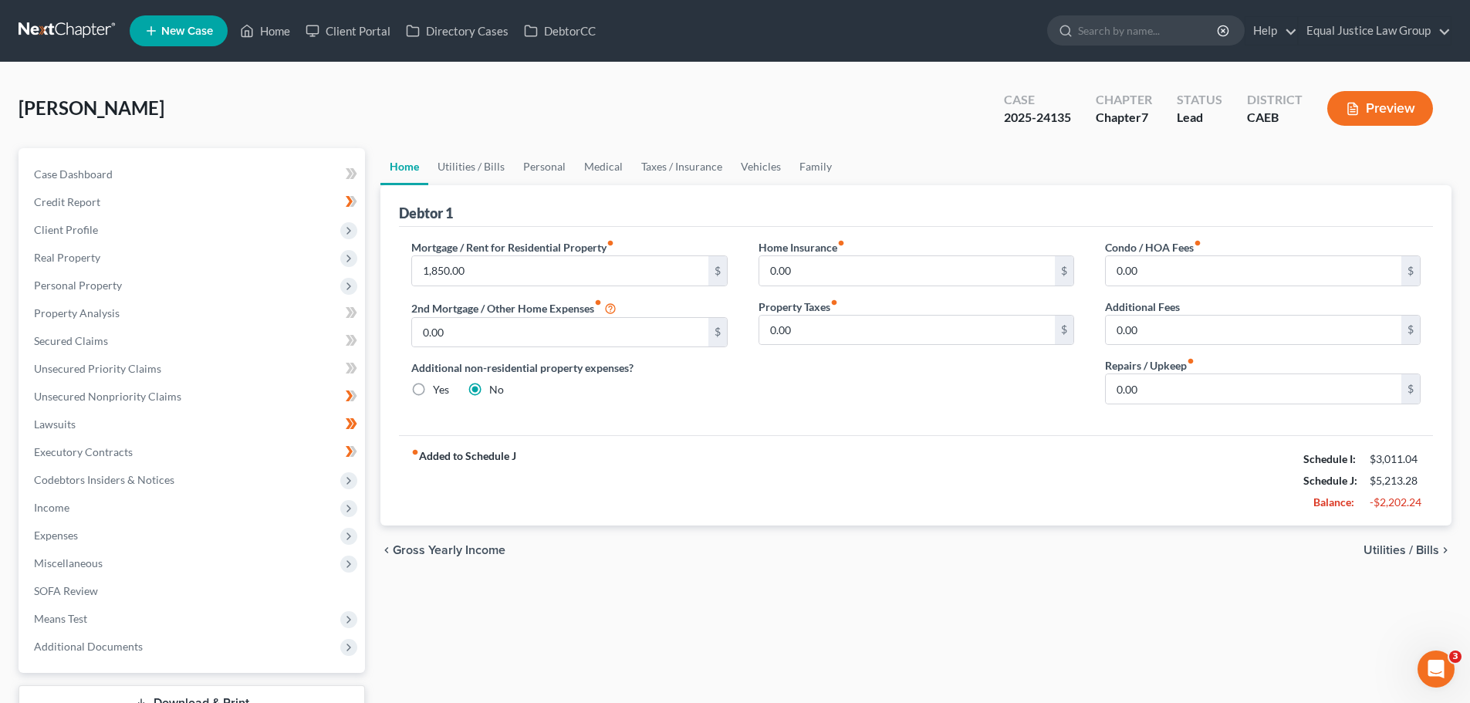
click at [1351, 119] on button "Preview" at bounding box center [1380, 108] width 106 height 35
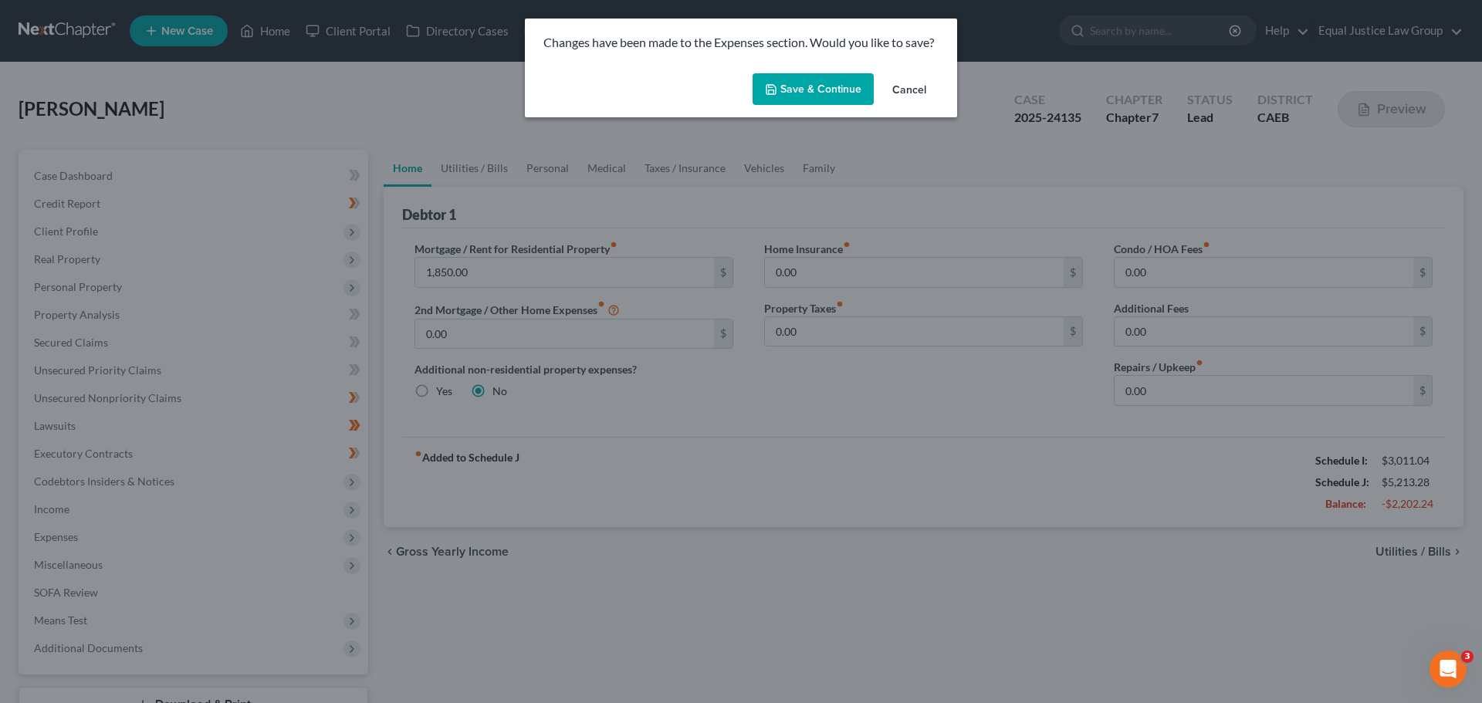
click at [803, 90] on button "Save & Continue" at bounding box center [812, 89] width 121 height 32
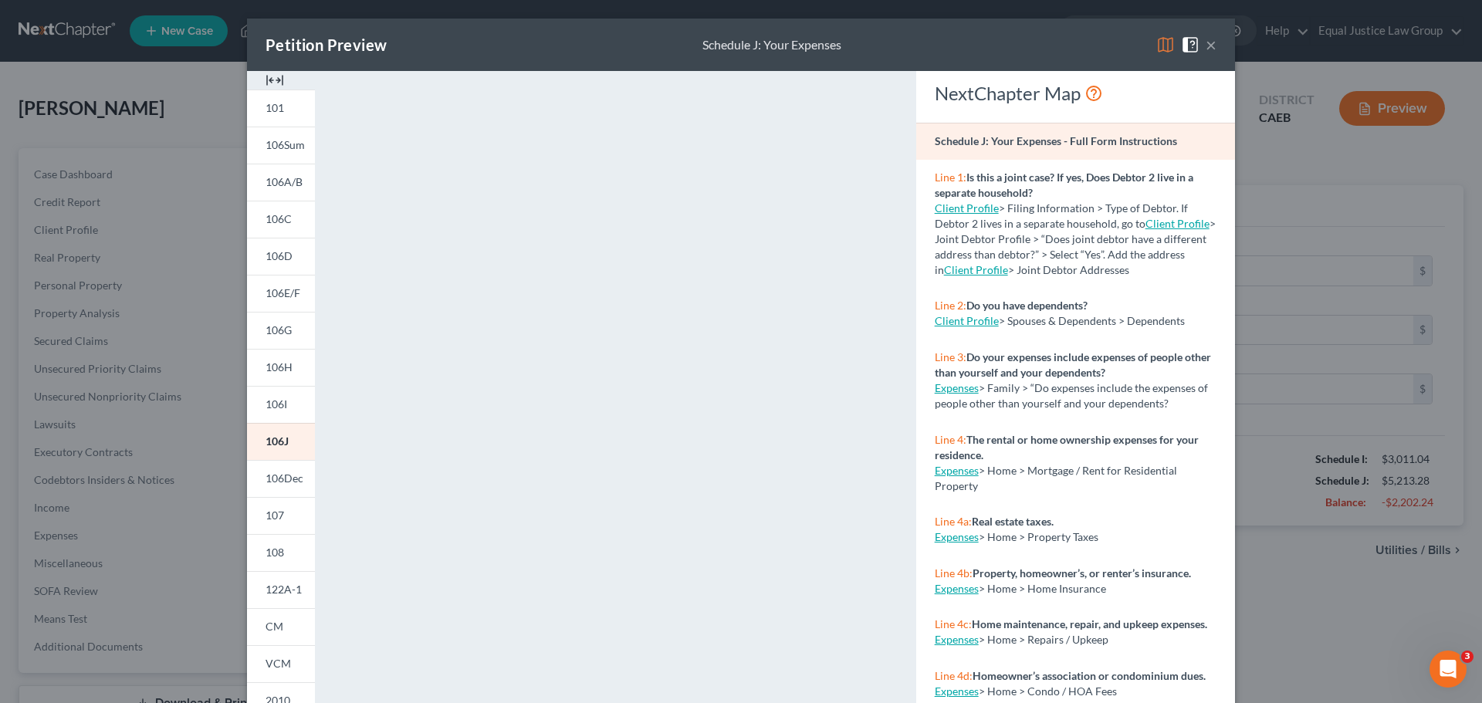
click at [1205, 44] on button "×" at bounding box center [1210, 45] width 11 height 19
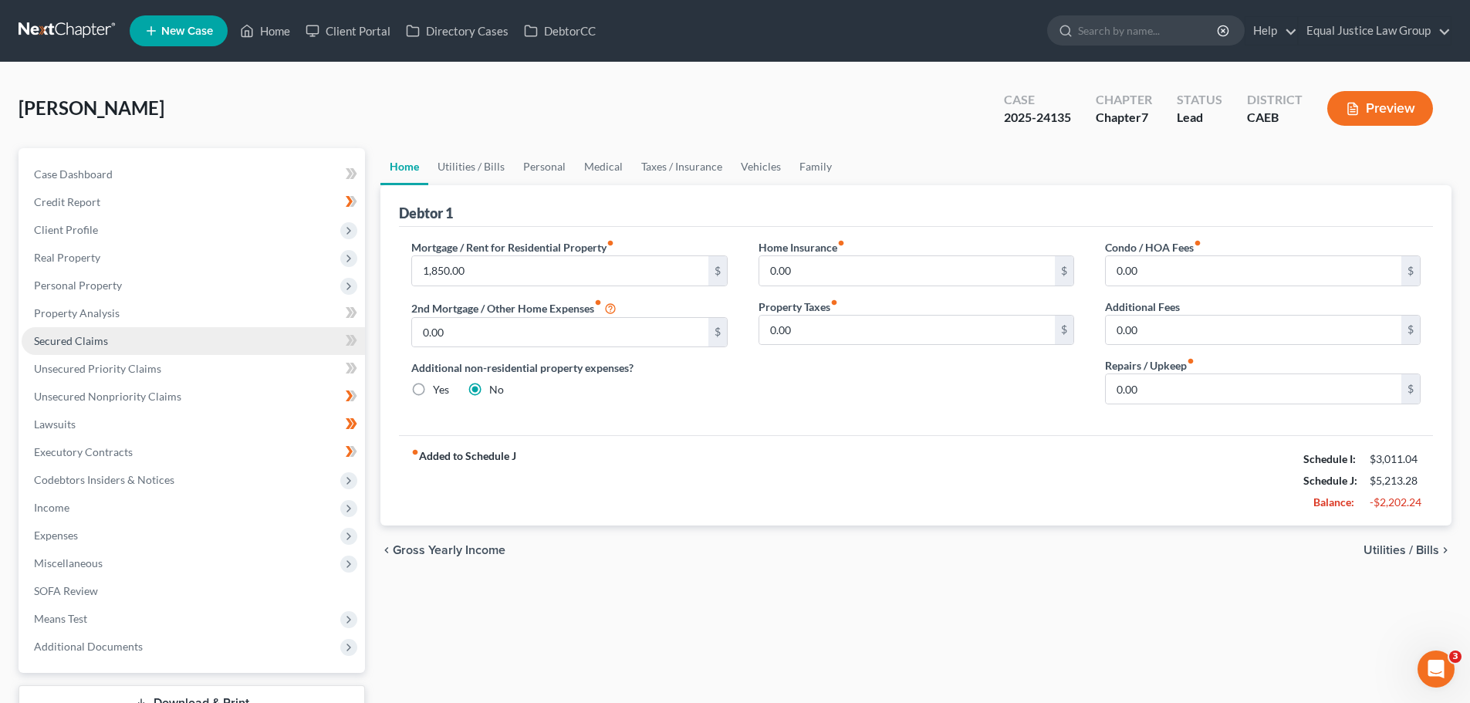
drag, startPoint x: 77, startPoint y: 336, endPoint x: 206, endPoint y: 343, distance: 129.0
click at [77, 336] on span "Secured Claims" at bounding box center [71, 340] width 74 height 13
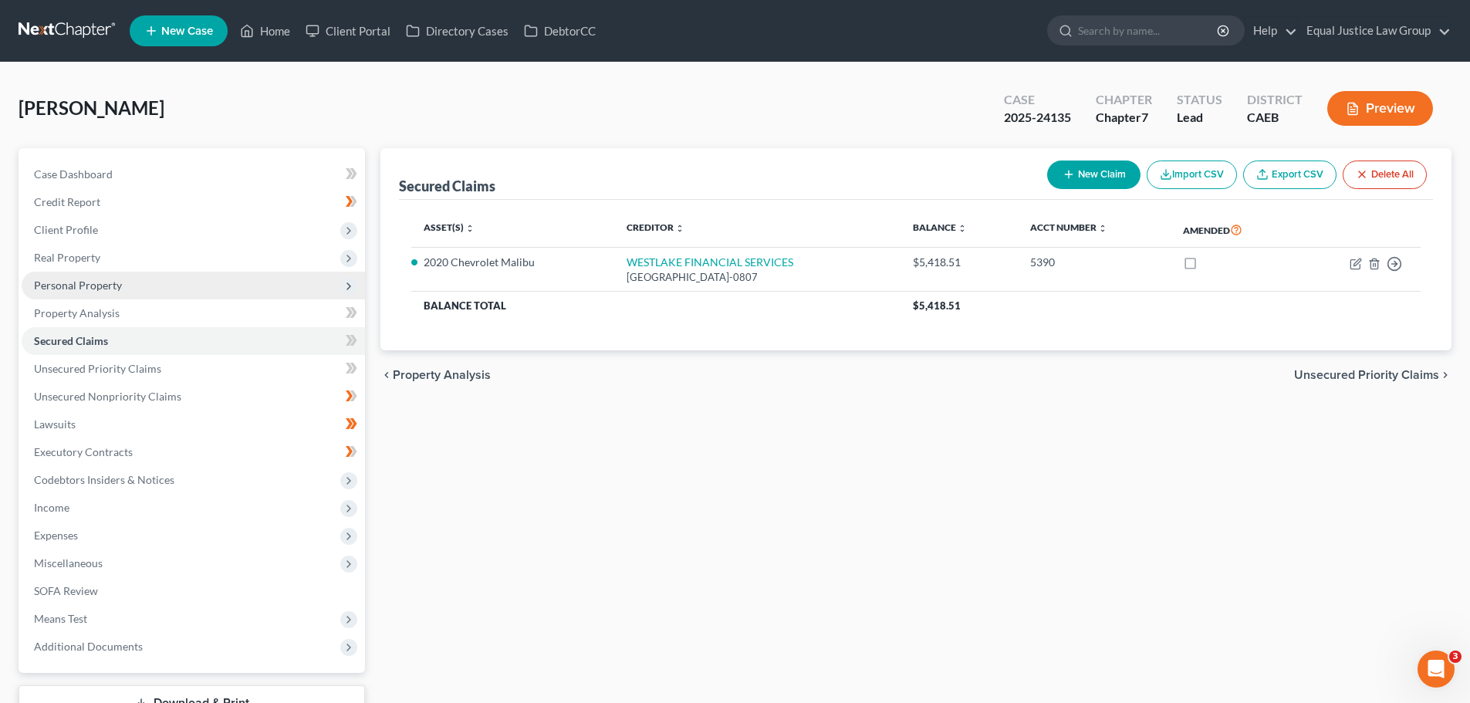
click at [83, 292] on span "Personal Property" at bounding box center [193, 286] width 343 height 28
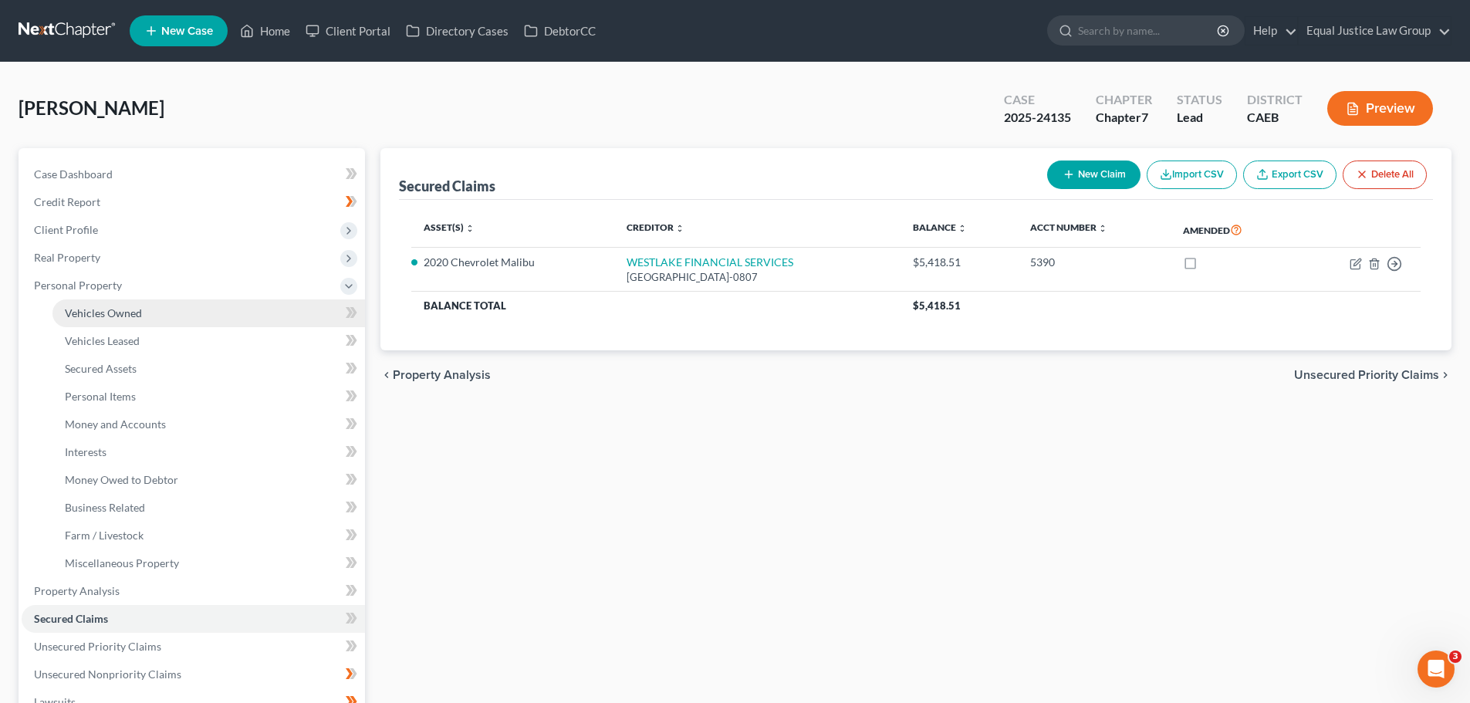
click at [105, 315] on span "Vehicles Owned" at bounding box center [103, 312] width 77 height 13
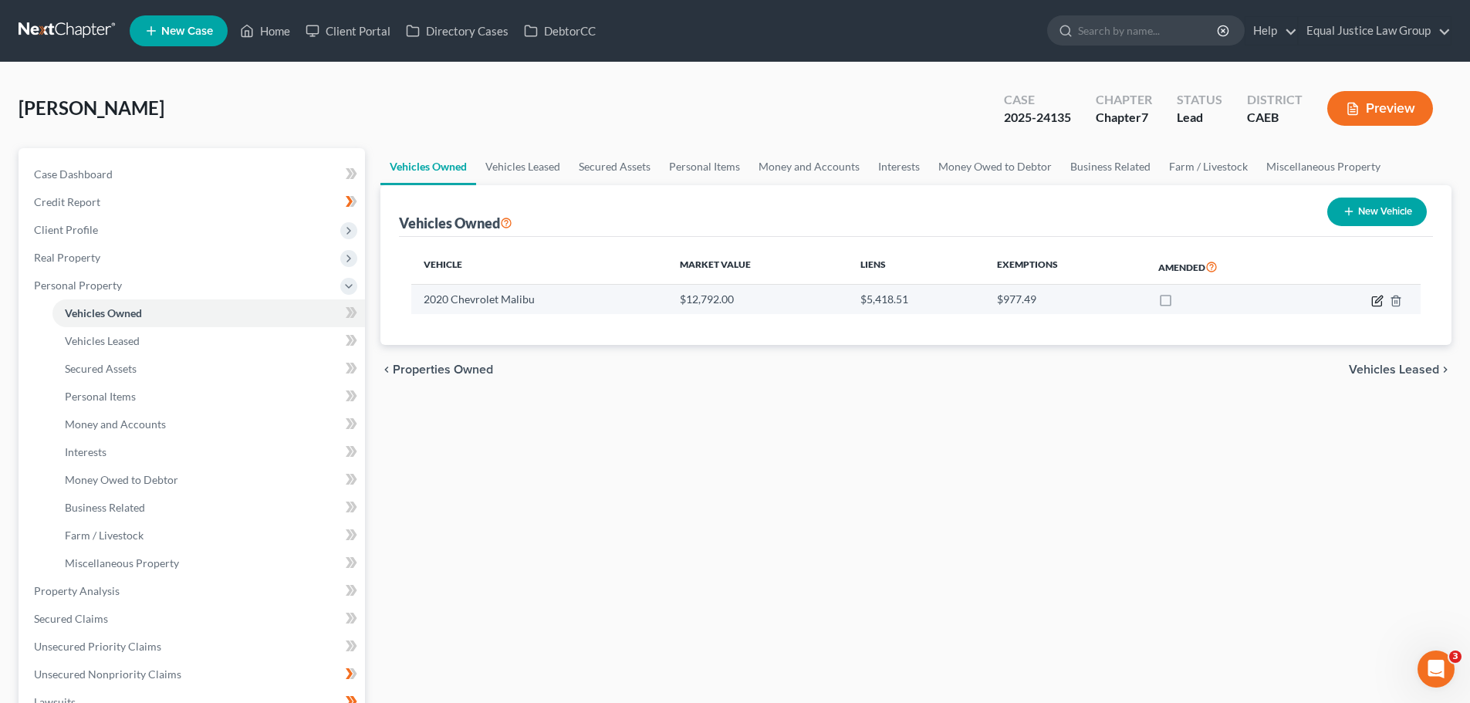
click at [1374, 299] on icon "button" at bounding box center [1377, 301] width 12 height 12
select select "0"
select select "6"
select select "1"
select select "4"
